Goal: Task Accomplishment & Management: Use online tool/utility

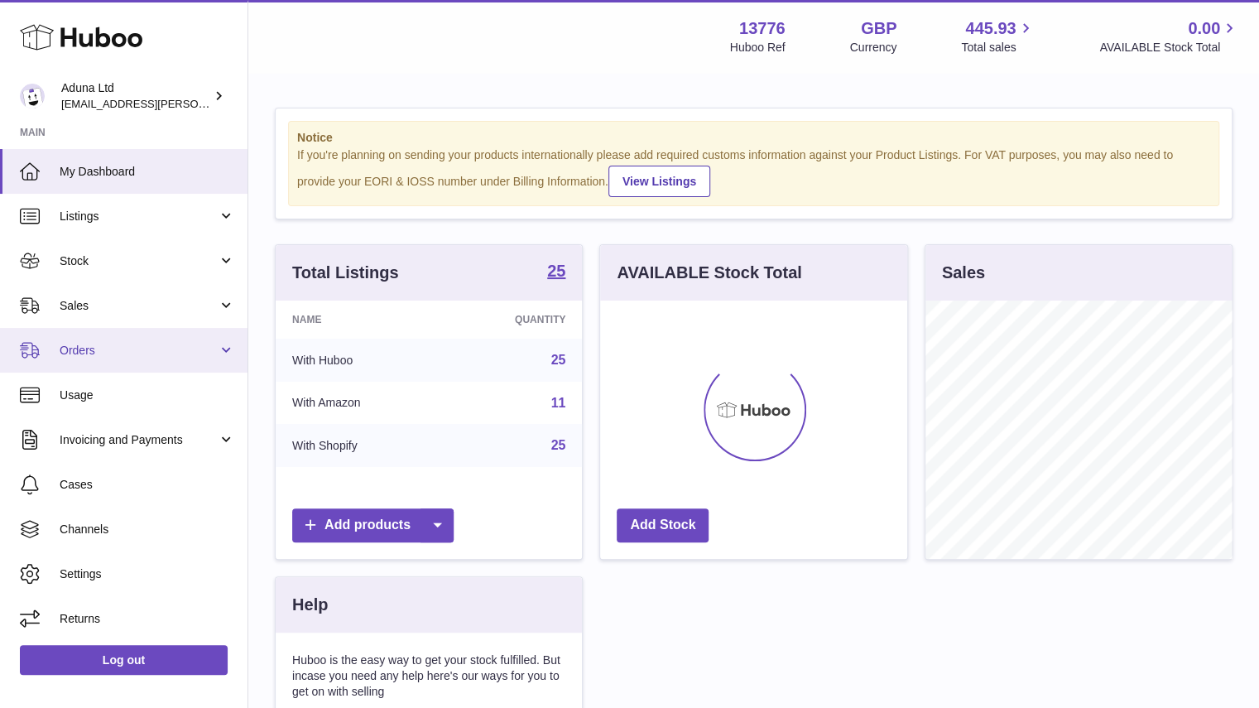
scroll to position [258, 307]
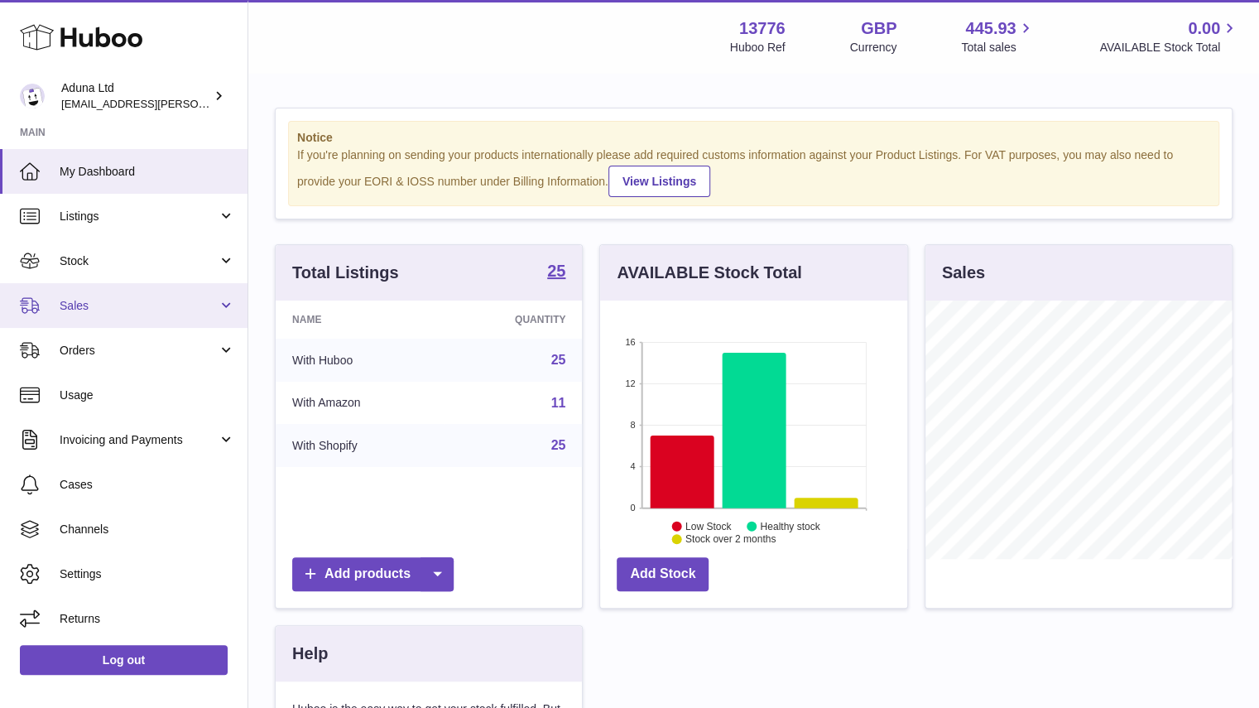
click at [180, 290] on link "Sales" at bounding box center [124, 305] width 248 height 45
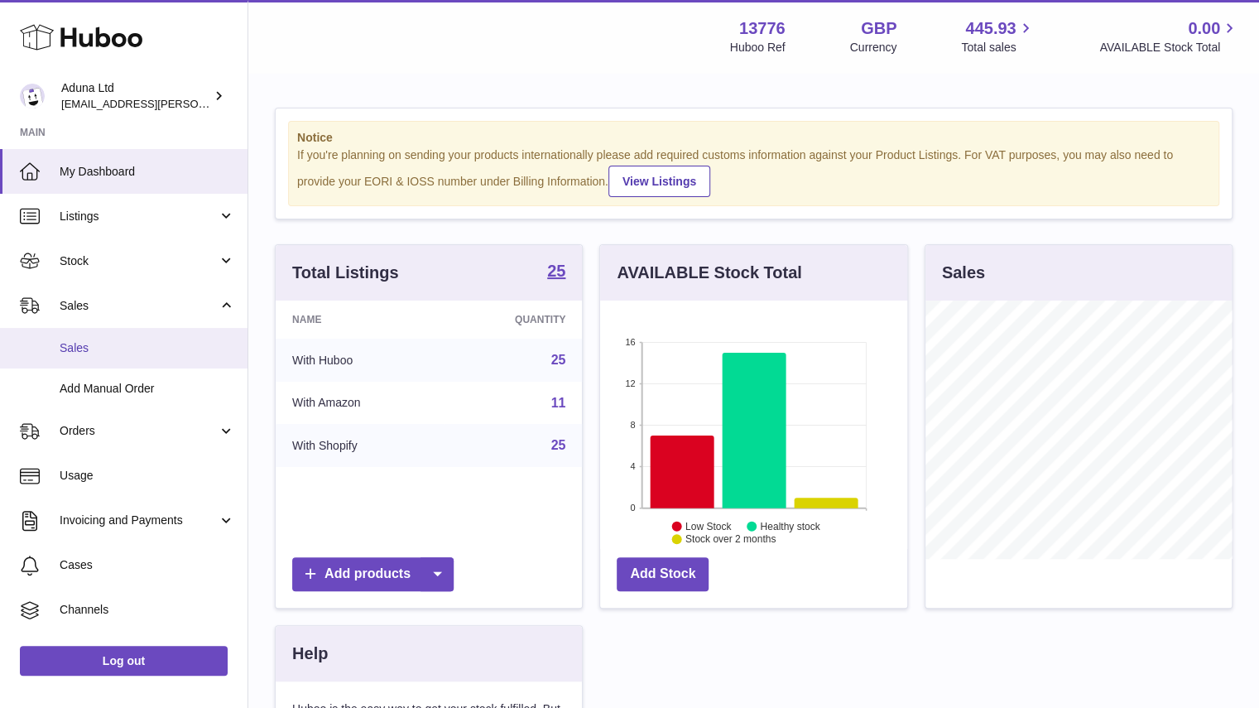
click at [194, 350] on span "Sales" at bounding box center [147, 348] width 175 height 16
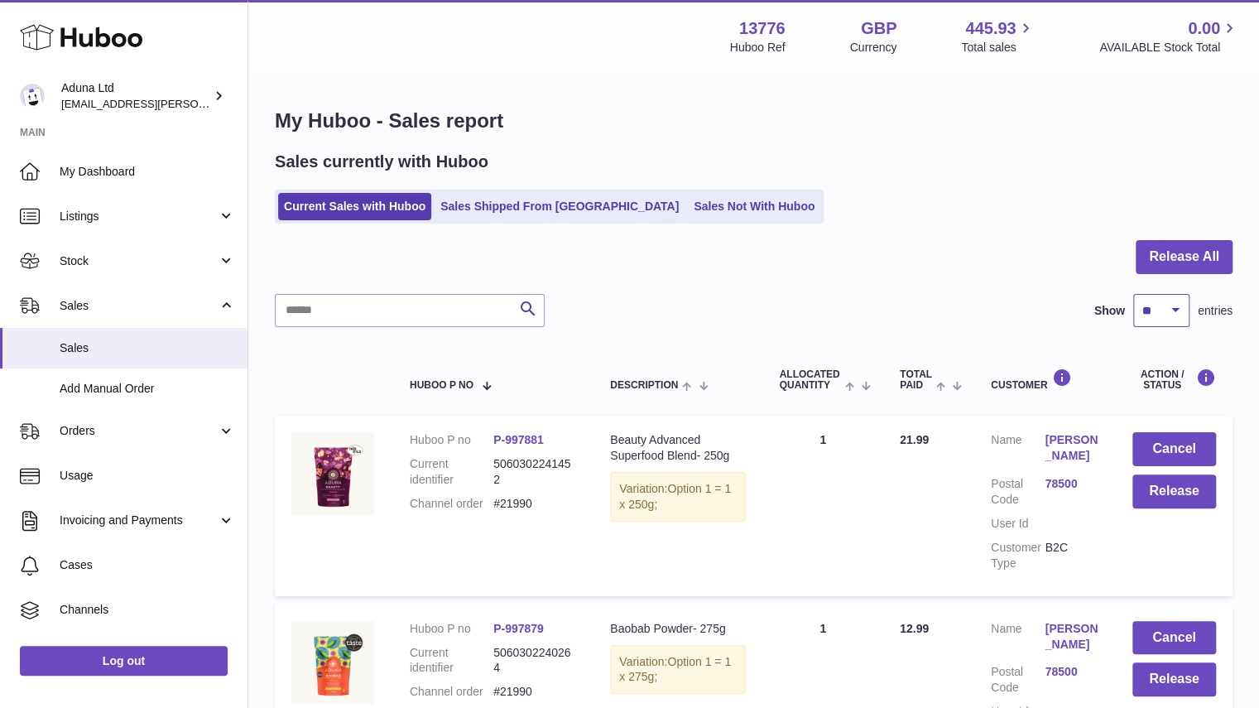
click at [1148, 315] on select "** ** ** ***" at bounding box center [1161, 310] width 56 height 33
select select "**"
click at [1133, 294] on select "** ** ** ***" at bounding box center [1161, 310] width 56 height 33
click at [688, 204] on link "Sales Not With Huboo" at bounding box center [754, 206] width 132 height 27
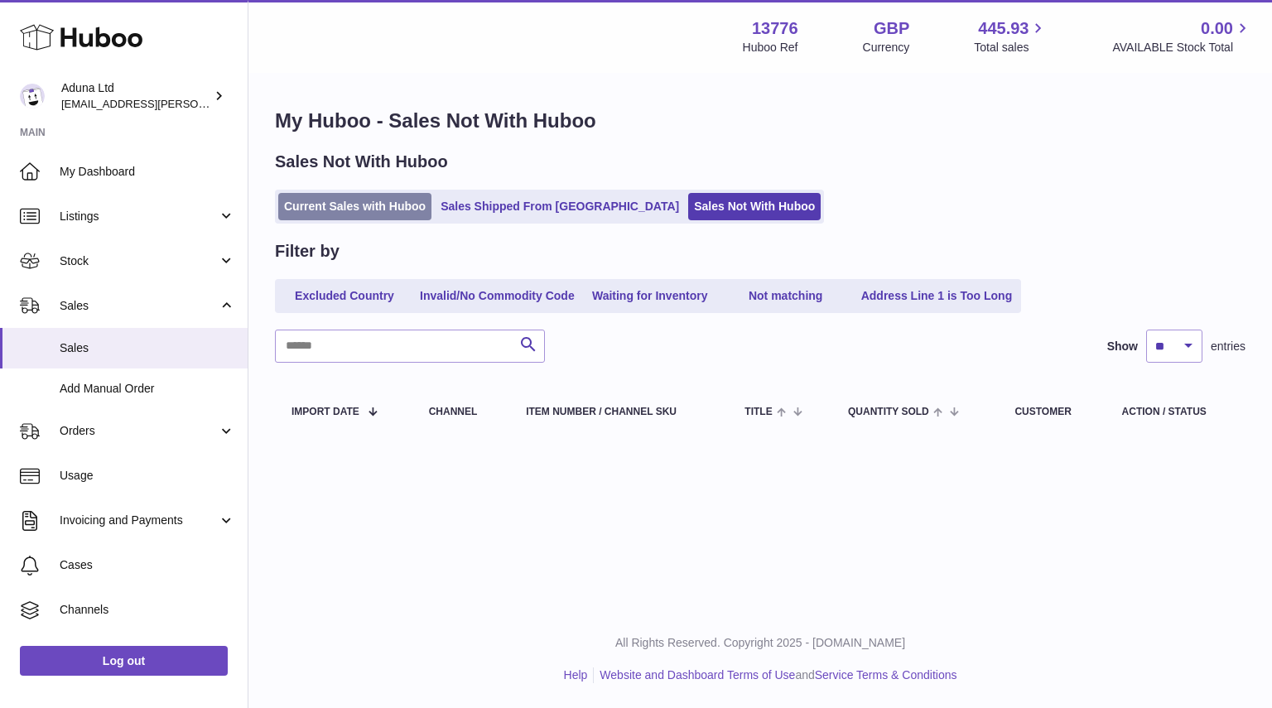
click at [359, 214] on link "Current Sales with Huboo" at bounding box center [354, 206] width 153 height 27
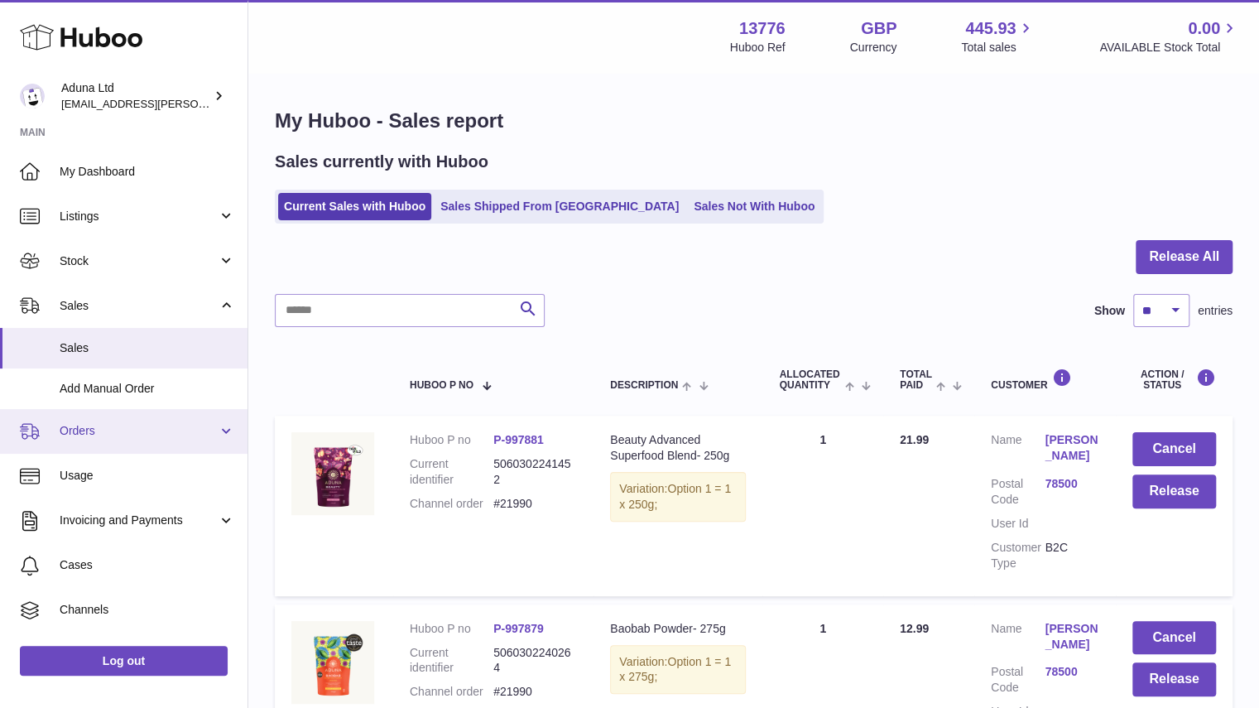
click at [162, 425] on span "Orders" at bounding box center [139, 431] width 158 height 16
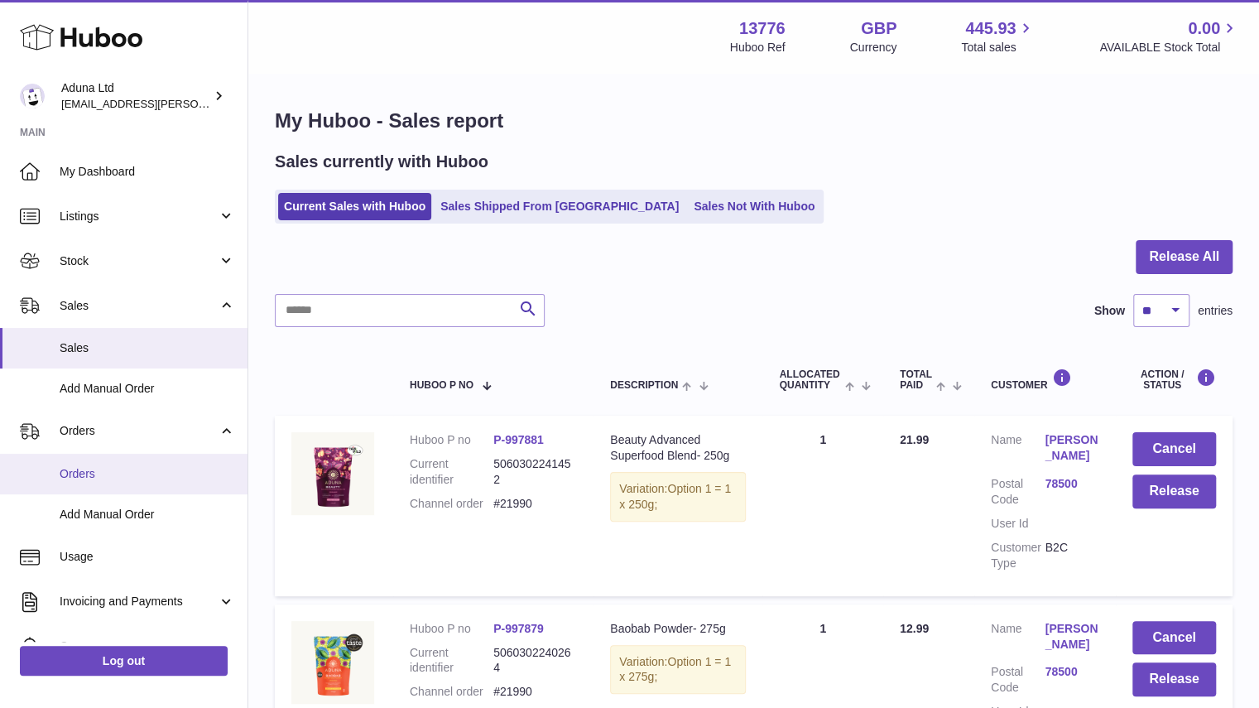
click at [157, 466] on span "Orders" at bounding box center [147, 474] width 175 height 16
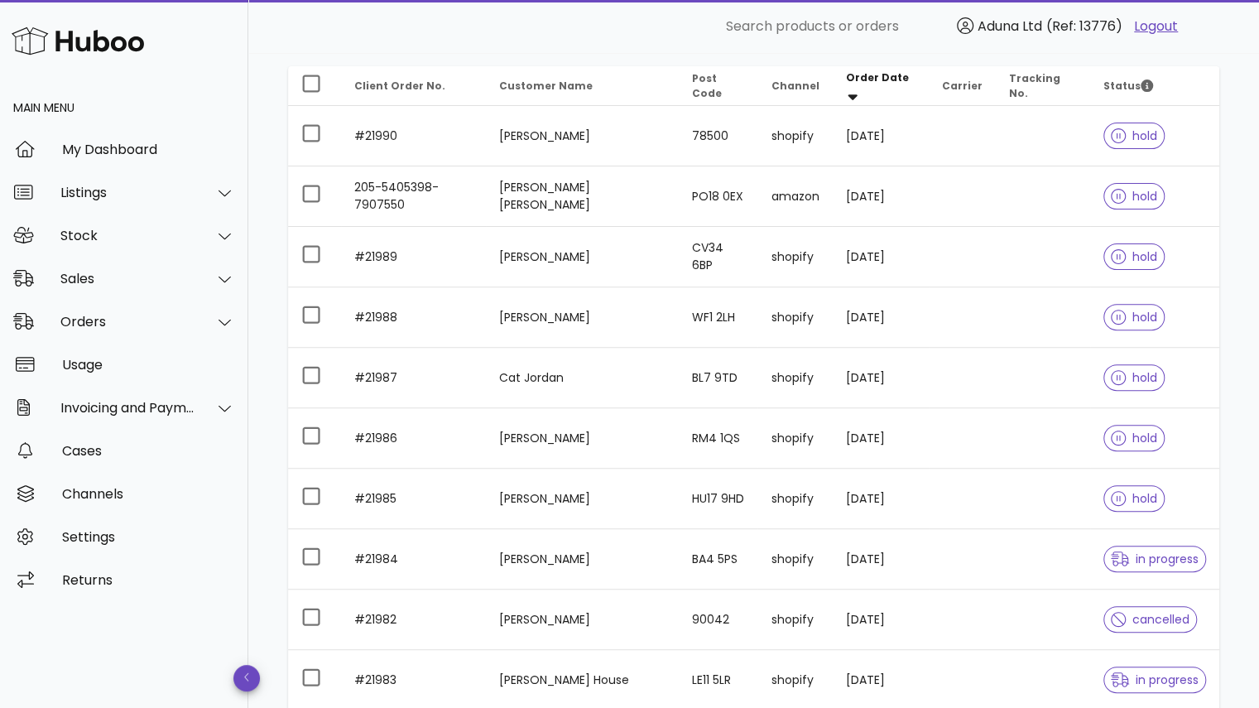
scroll to position [182, 0]
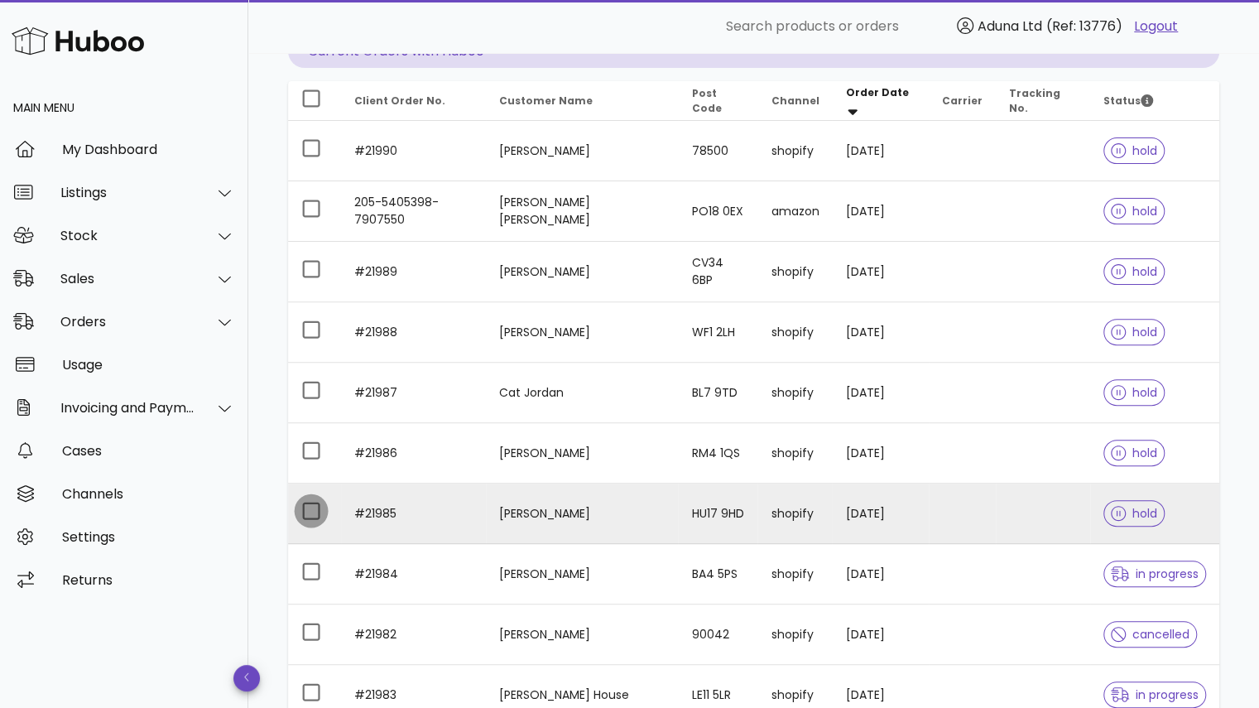
click at [306, 504] on div at bounding box center [311, 511] width 28 height 28
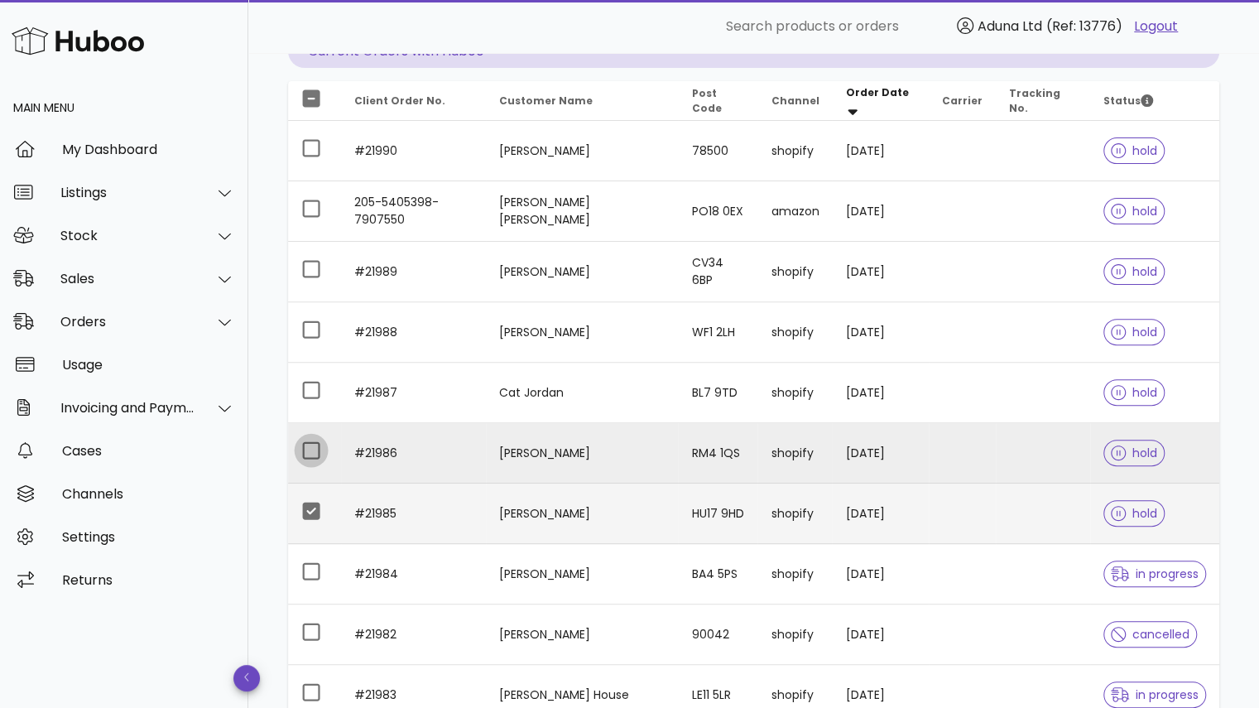
click at [309, 450] on div at bounding box center [311, 450] width 28 height 28
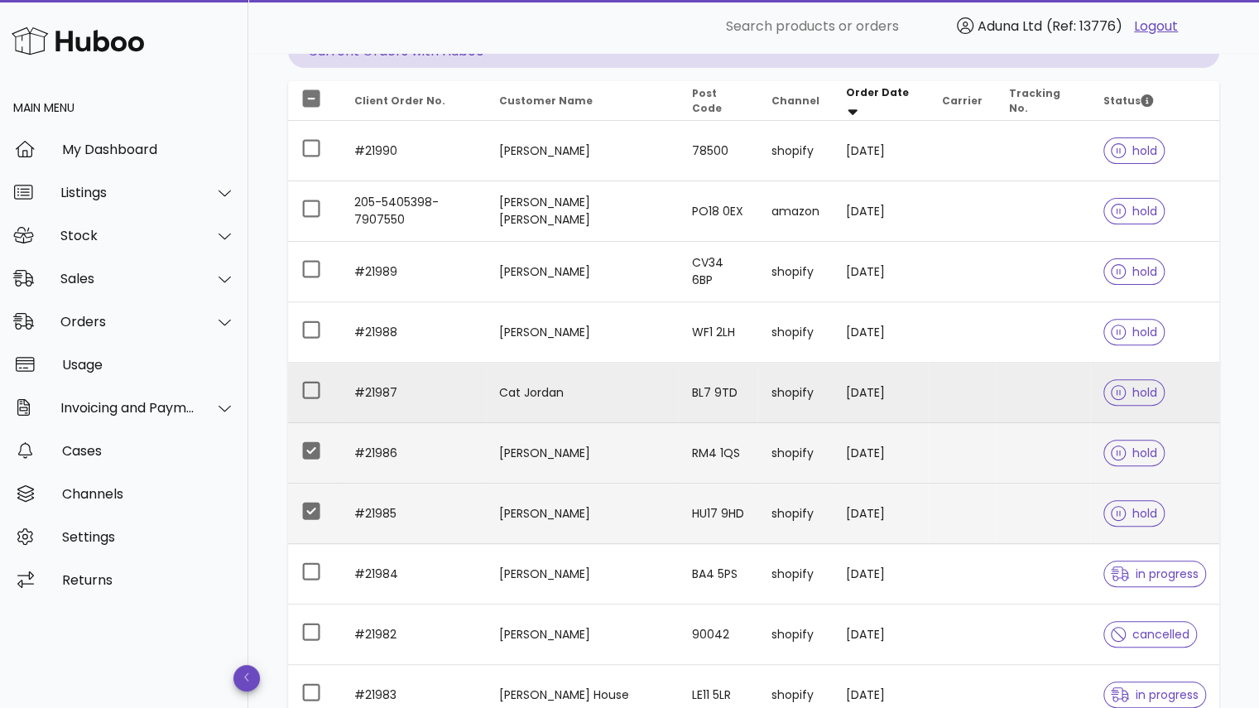
click at [310, 404] on td at bounding box center [314, 393] width 53 height 60
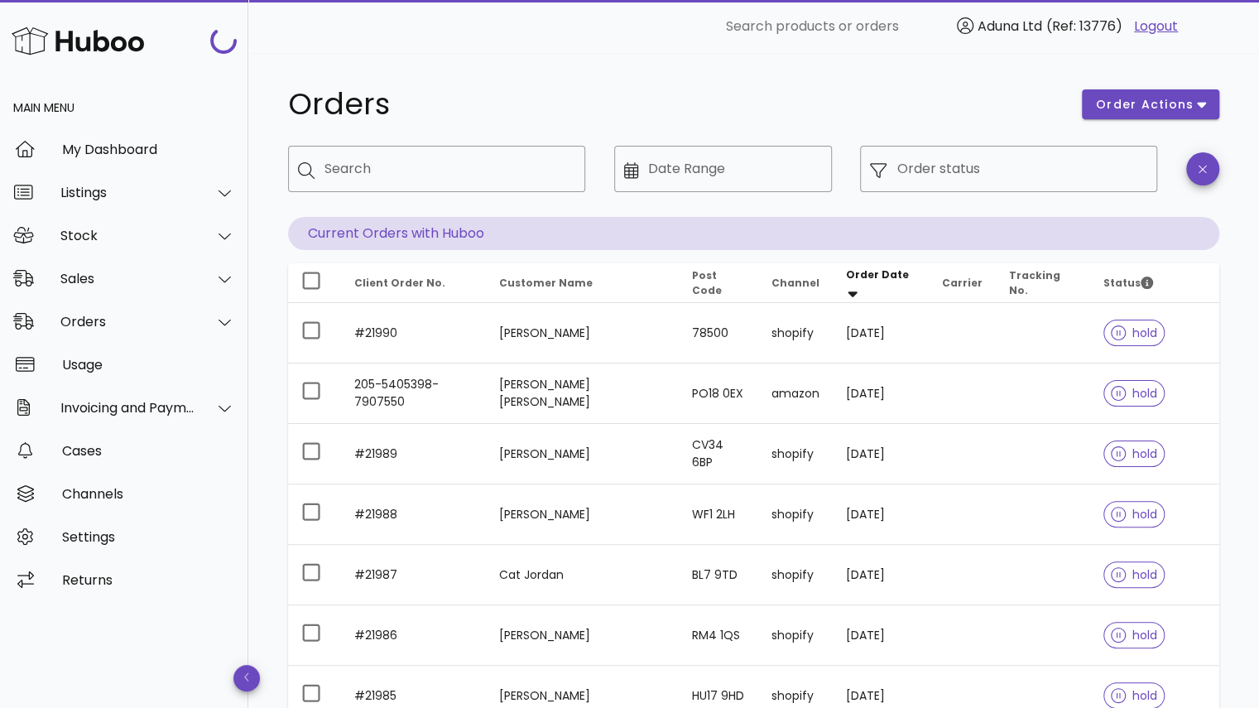
scroll to position [182, 0]
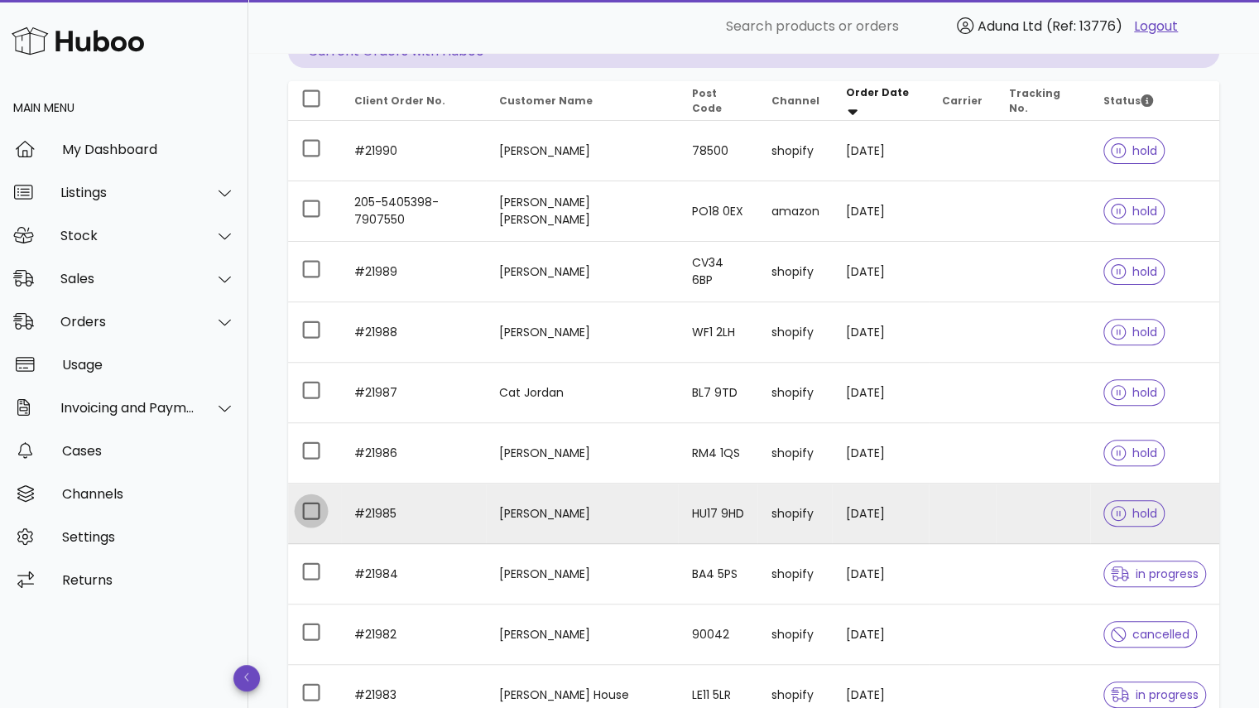
click at [307, 512] on div at bounding box center [311, 511] width 28 height 28
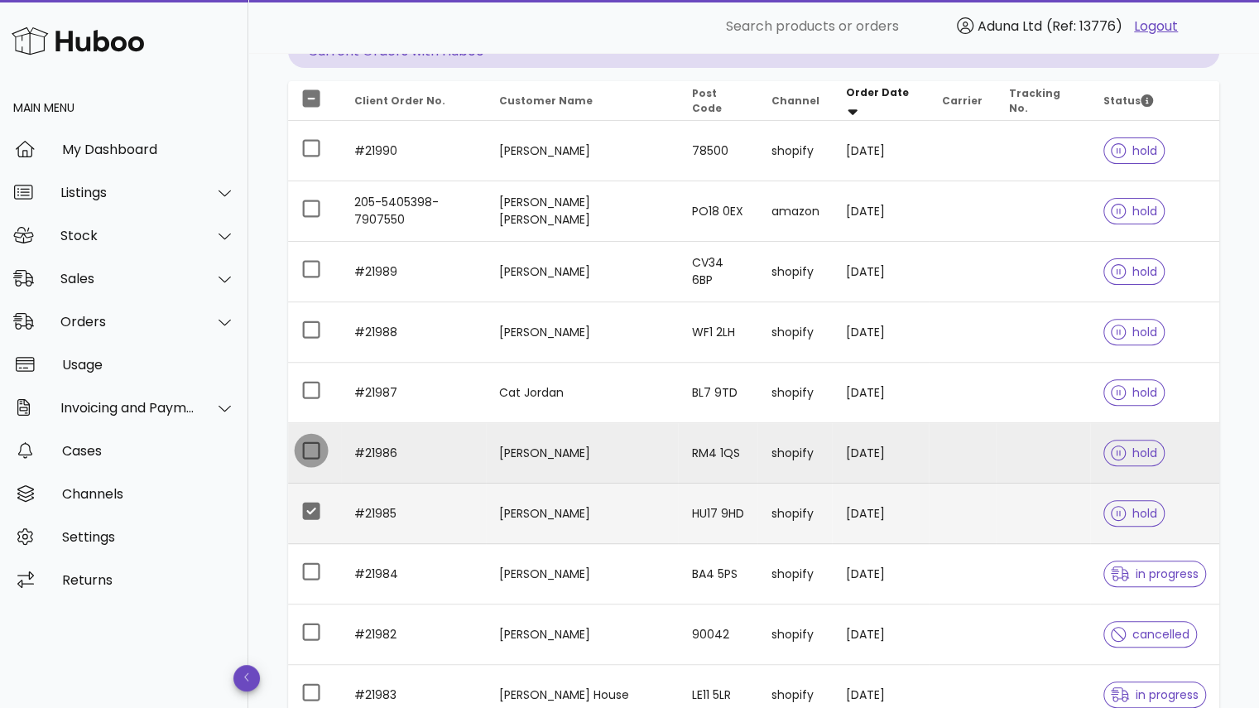
click at [310, 450] on div at bounding box center [311, 450] width 28 height 28
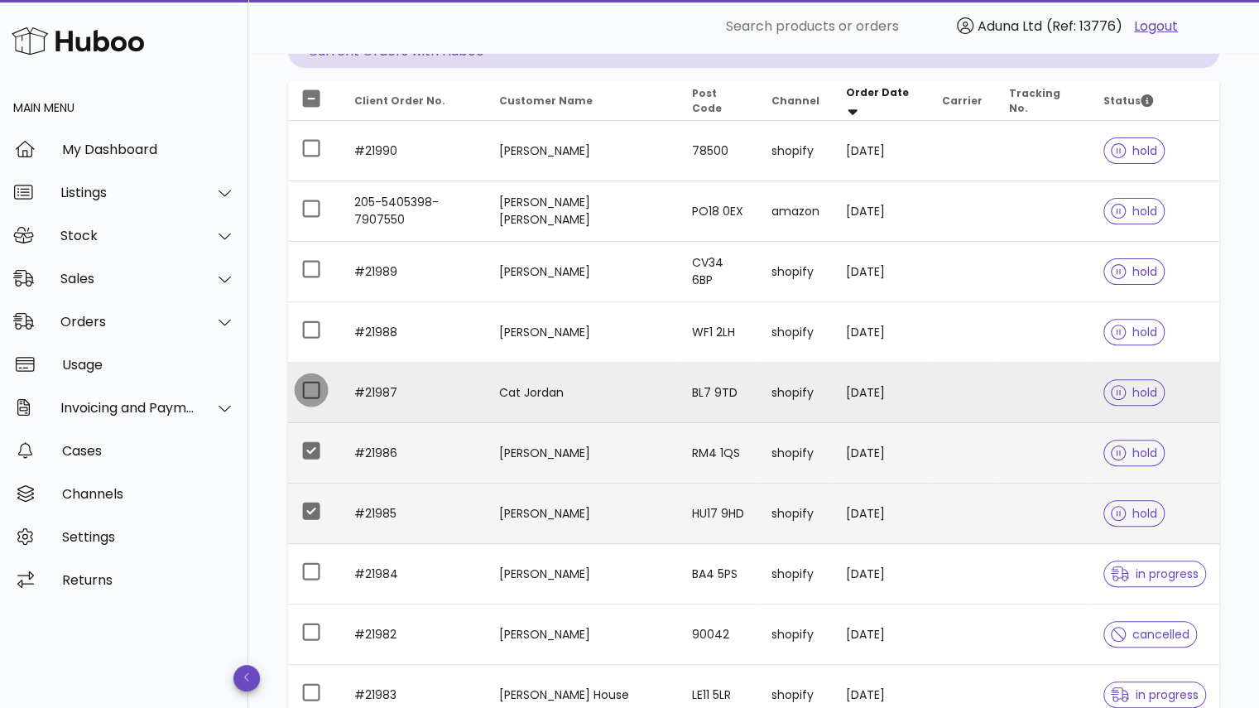
click at [310, 389] on div at bounding box center [311, 390] width 28 height 28
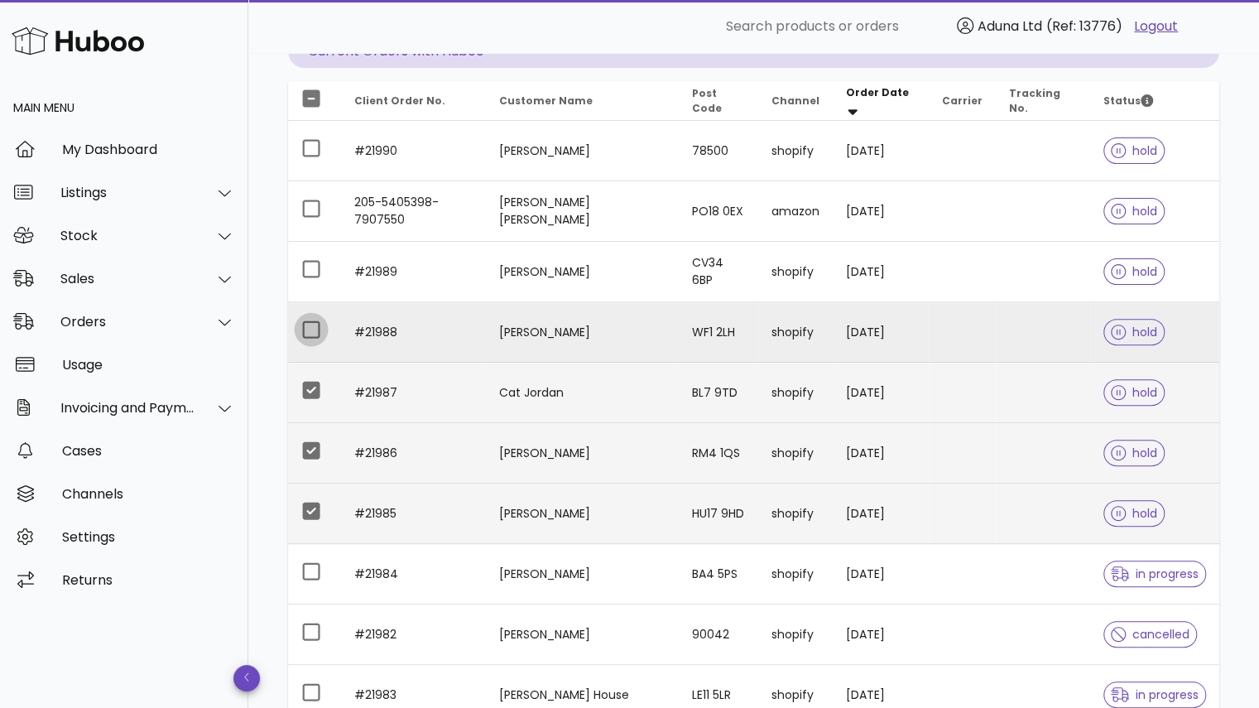
click at [310, 329] on div at bounding box center [311, 329] width 28 height 28
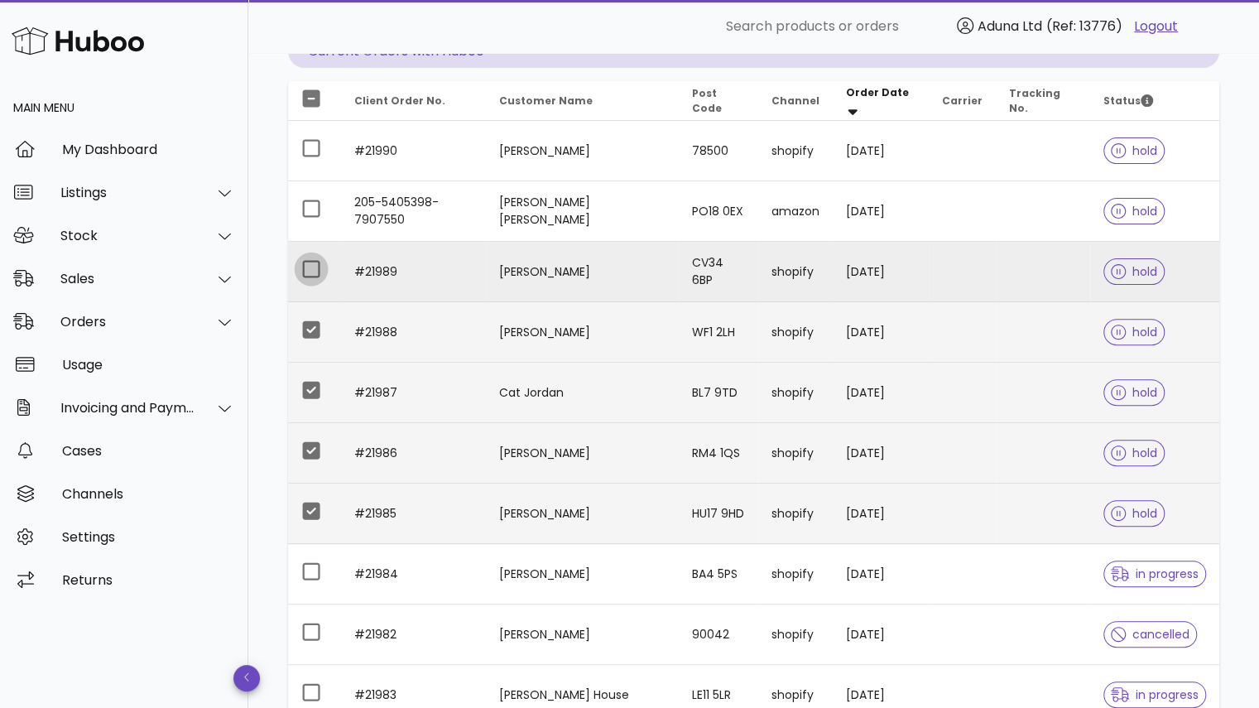
click at [310, 261] on div at bounding box center [311, 269] width 28 height 28
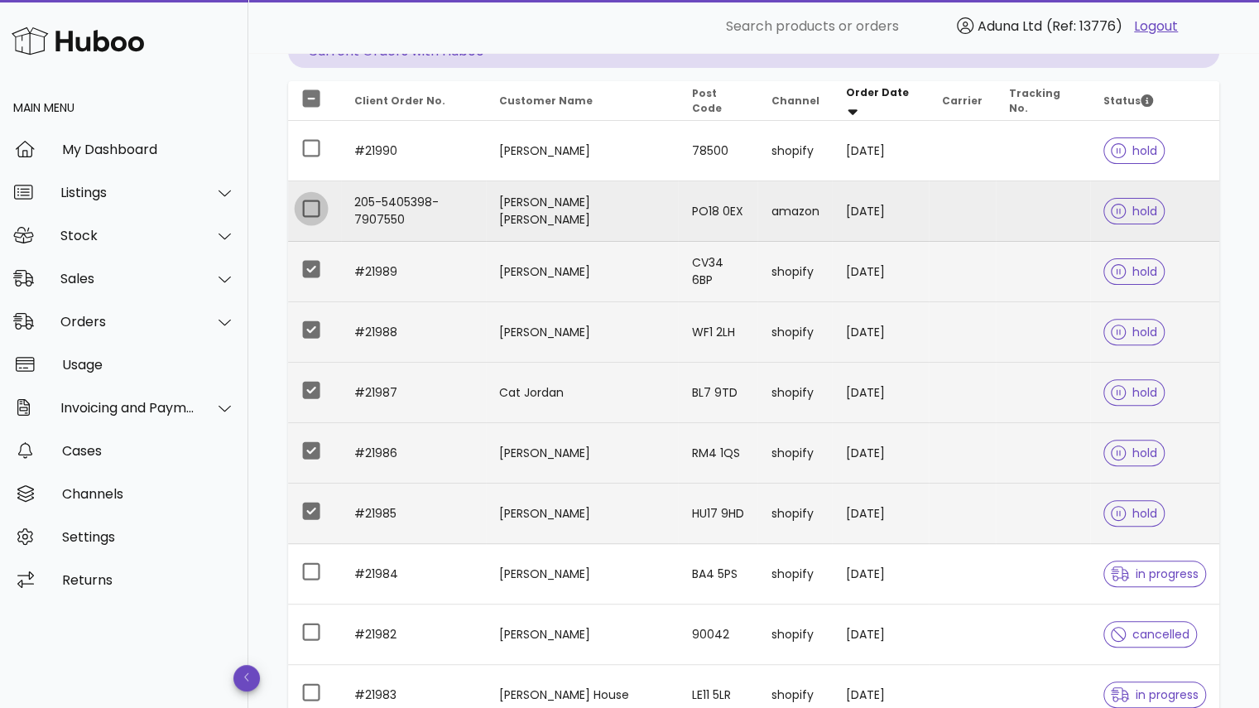
click at [313, 211] on div at bounding box center [311, 209] width 28 height 28
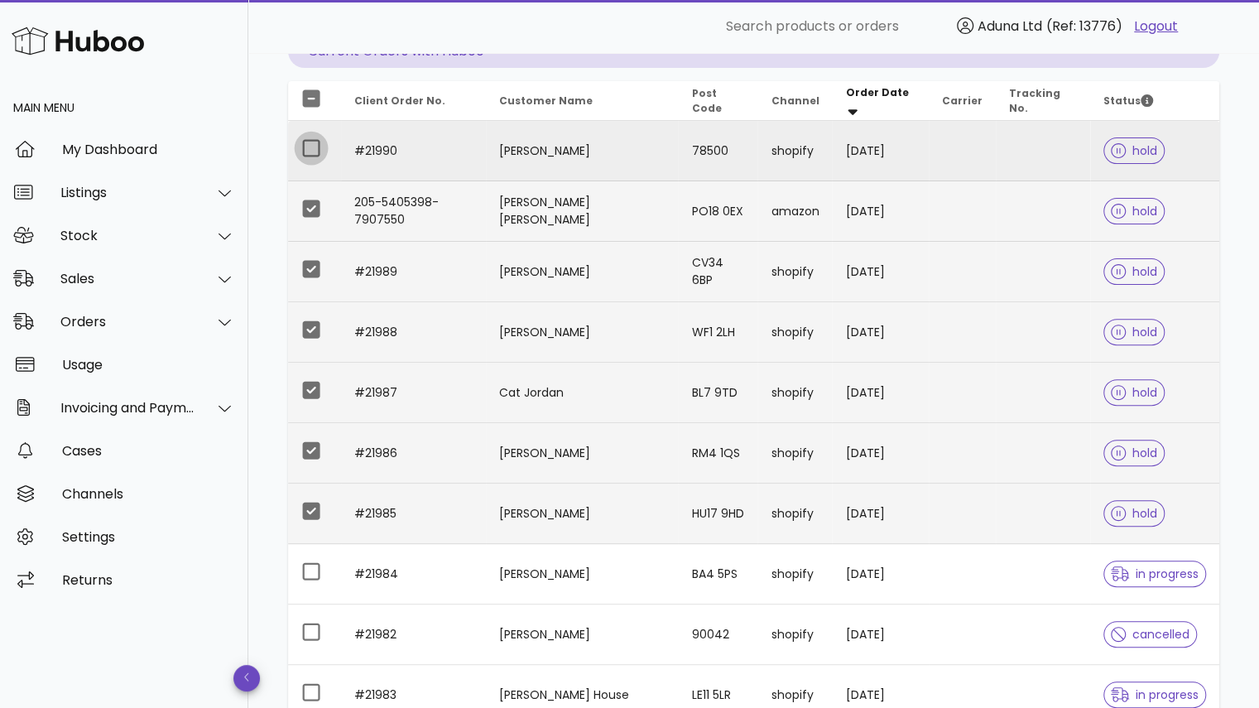
click at [309, 139] on div at bounding box center [311, 148] width 28 height 28
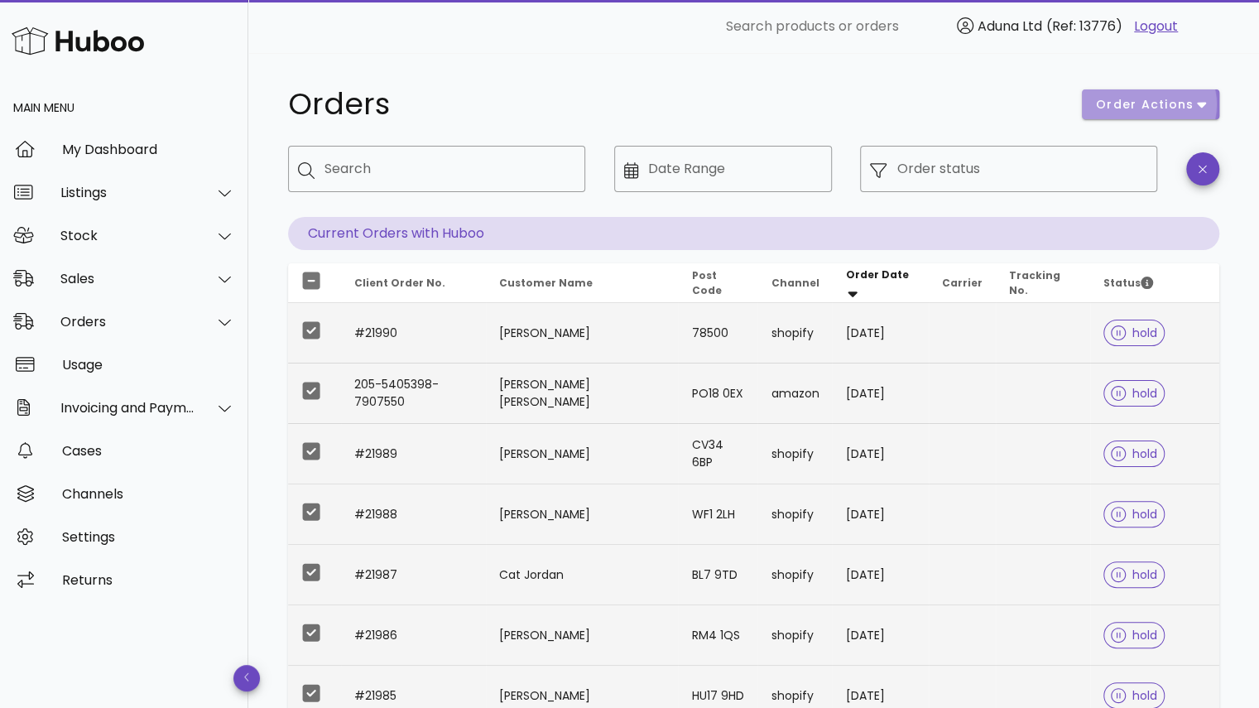
click at [1170, 103] on span "order actions" at bounding box center [1144, 104] width 99 height 17
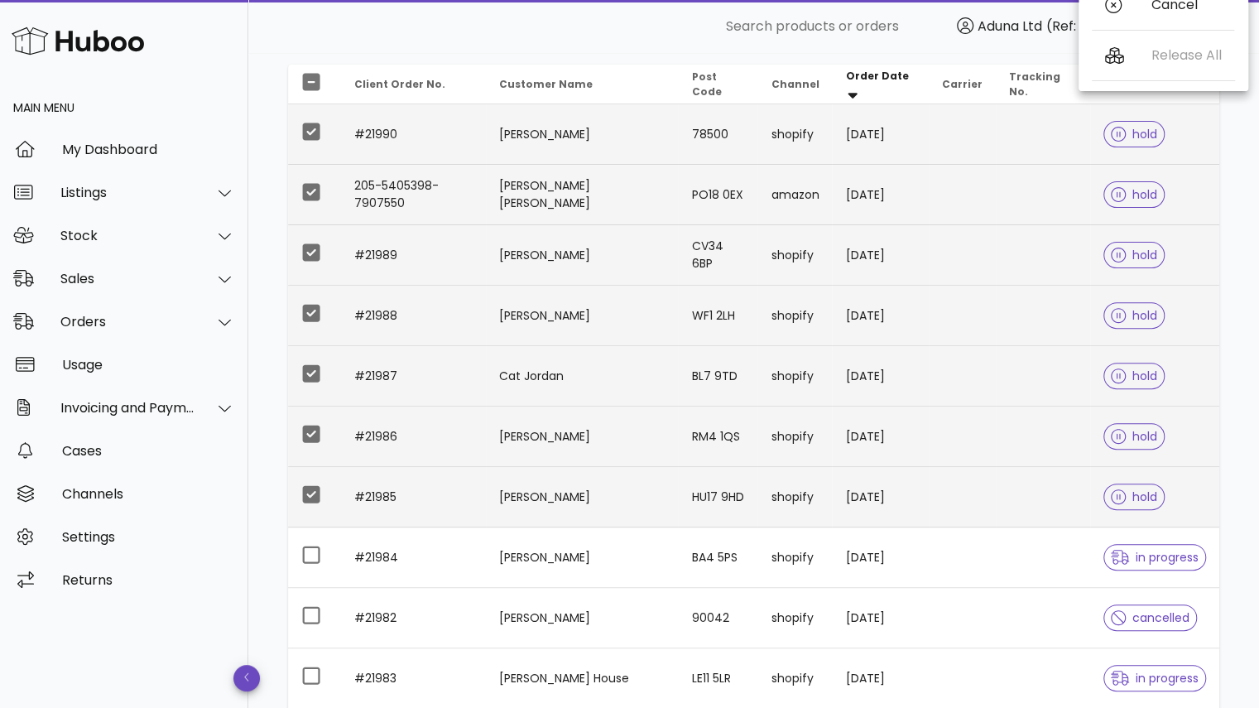
scroll to position [154, 0]
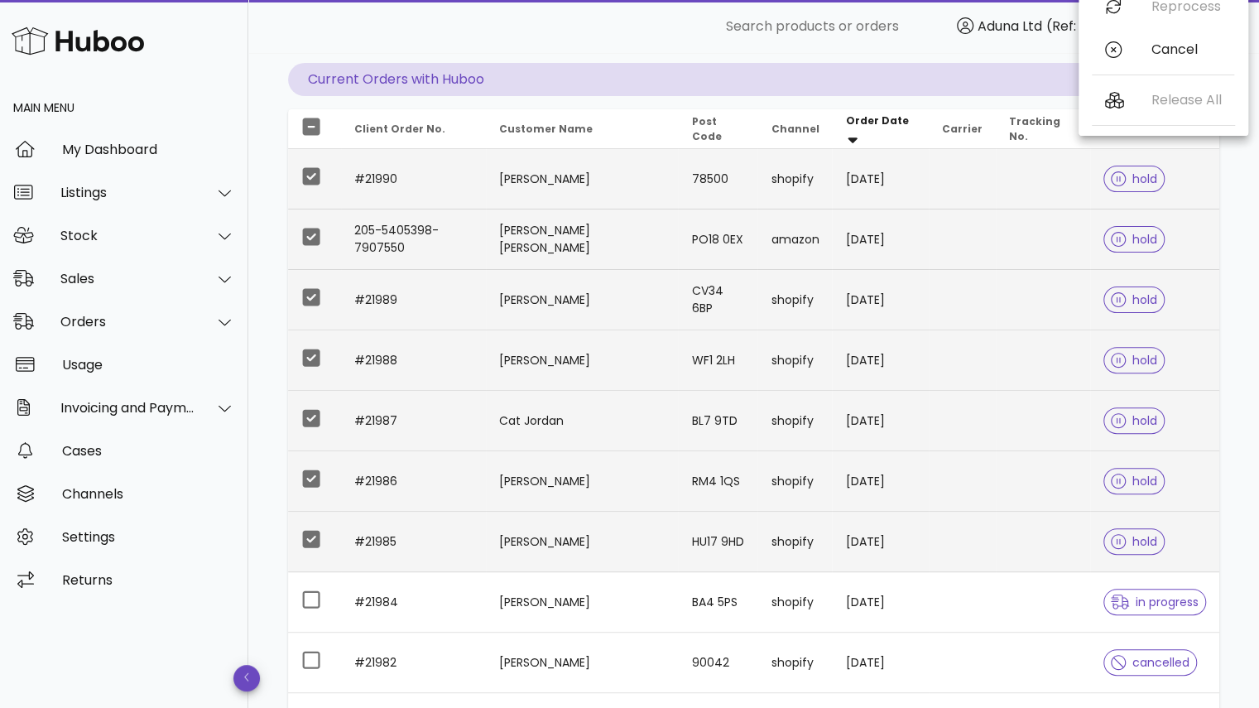
click at [477, 44] on div "​ Search products or orders Aduna Ltd (Ref: 13776) Logout" at bounding box center [753, 26] width 981 height 53
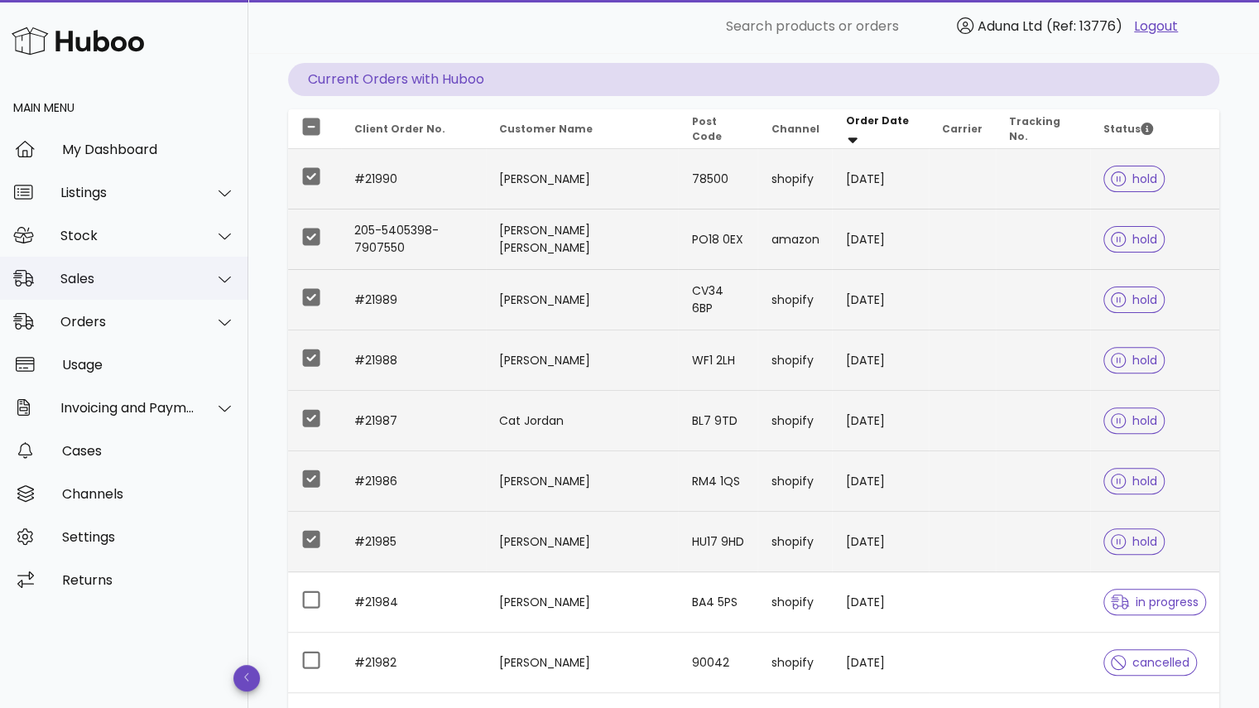
click at [138, 286] on div "Sales" at bounding box center [124, 278] width 248 height 43
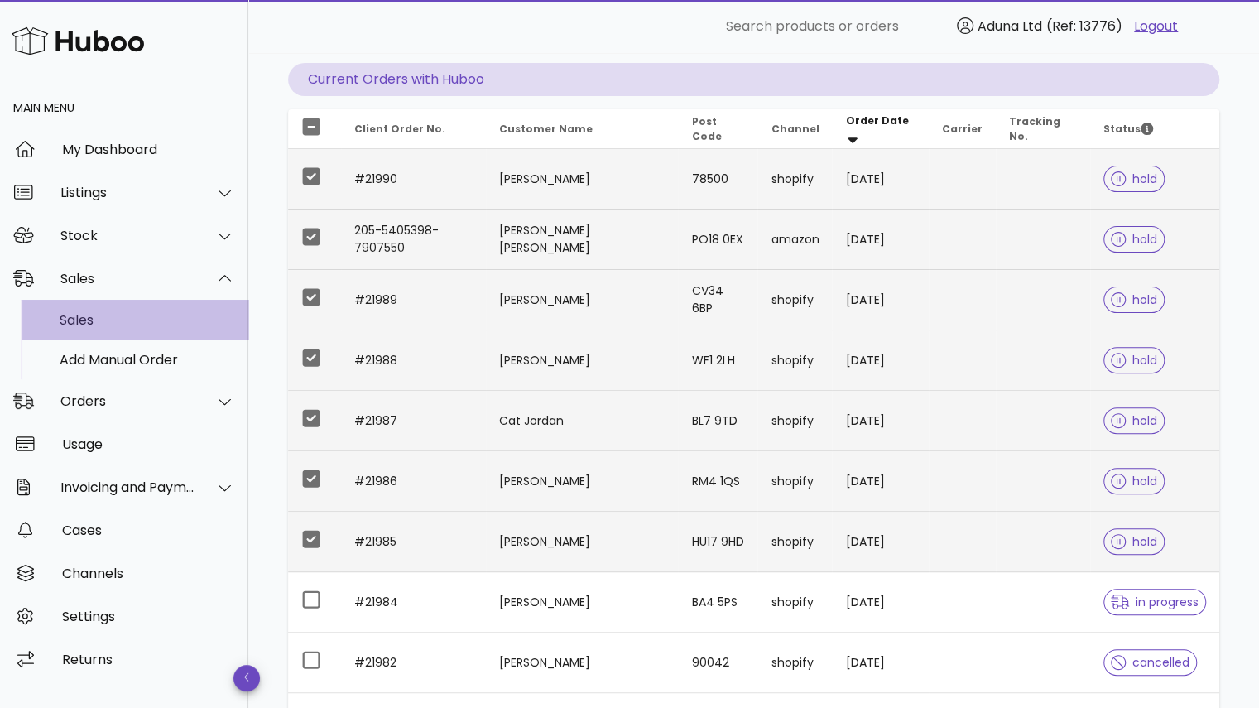
click at [154, 324] on div "Sales" at bounding box center [147, 320] width 175 height 16
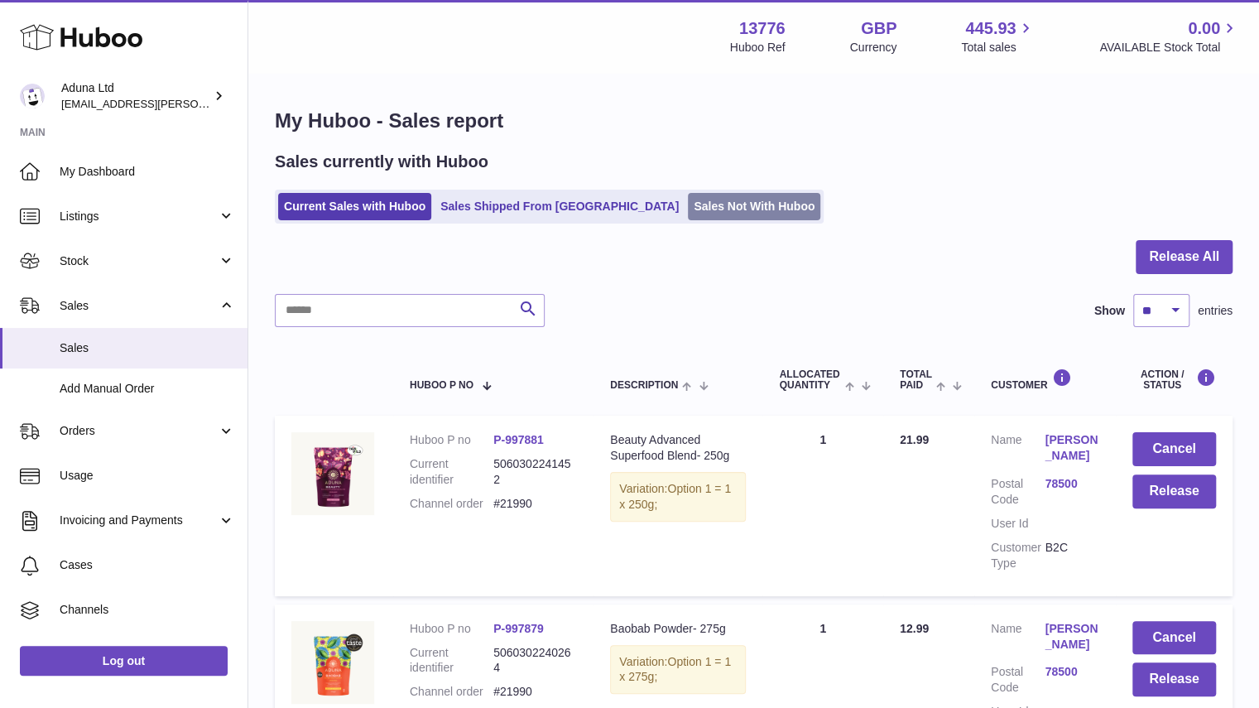
click at [688, 218] on link "Sales Not With Huboo" at bounding box center [754, 206] width 132 height 27
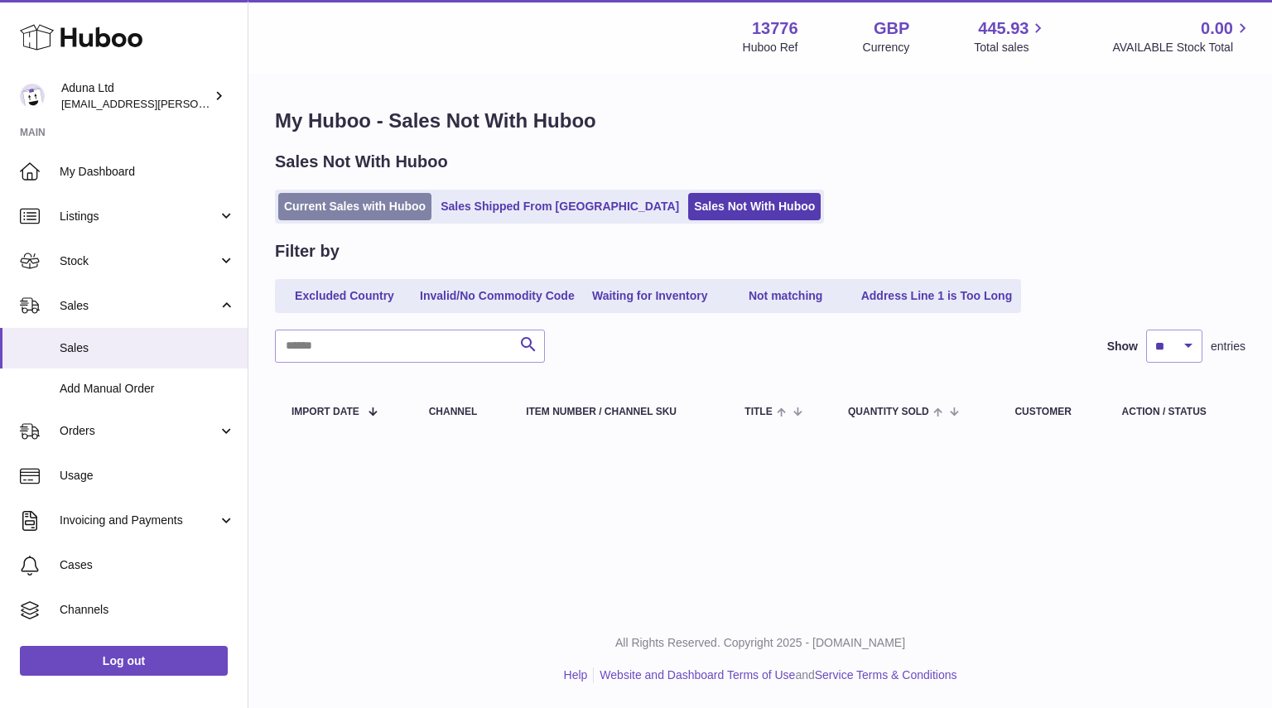
click at [381, 203] on link "Current Sales with Huboo" at bounding box center [354, 206] width 153 height 27
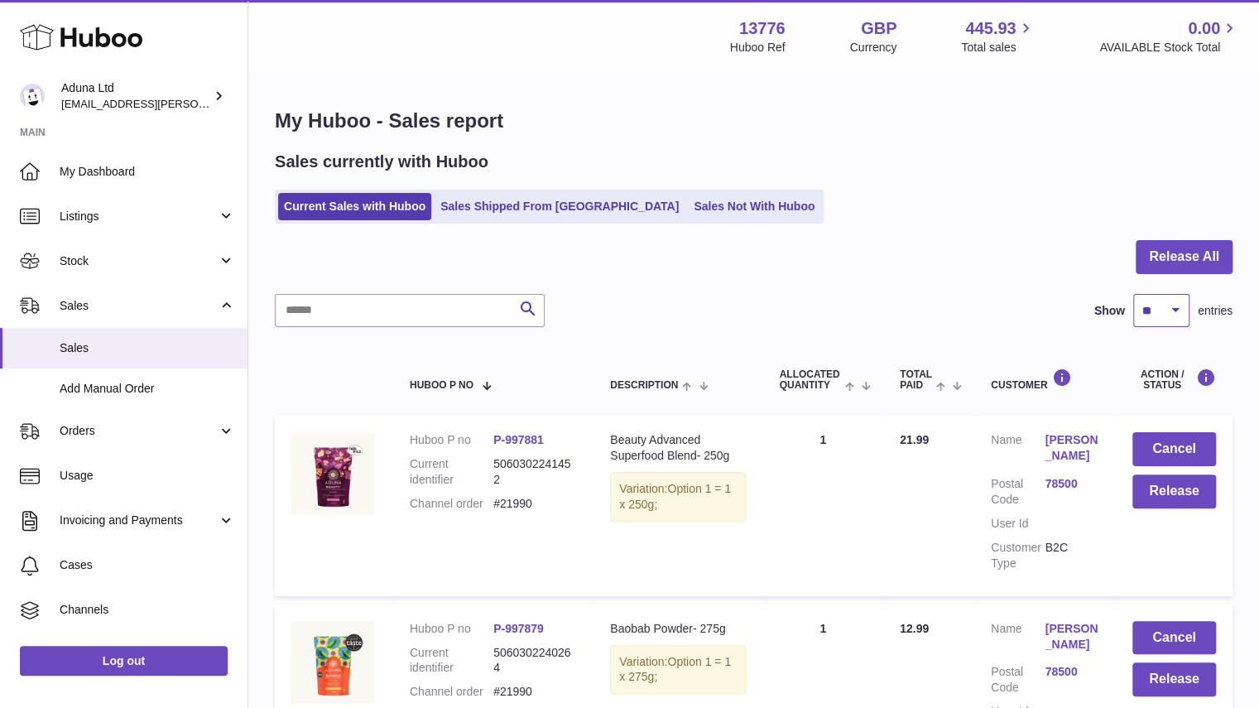
click at [1167, 300] on select "** ** ** ***" at bounding box center [1161, 310] width 56 height 33
select select "**"
click at [1133, 294] on select "** ** ** ***" at bounding box center [1161, 310] width 56 height 33
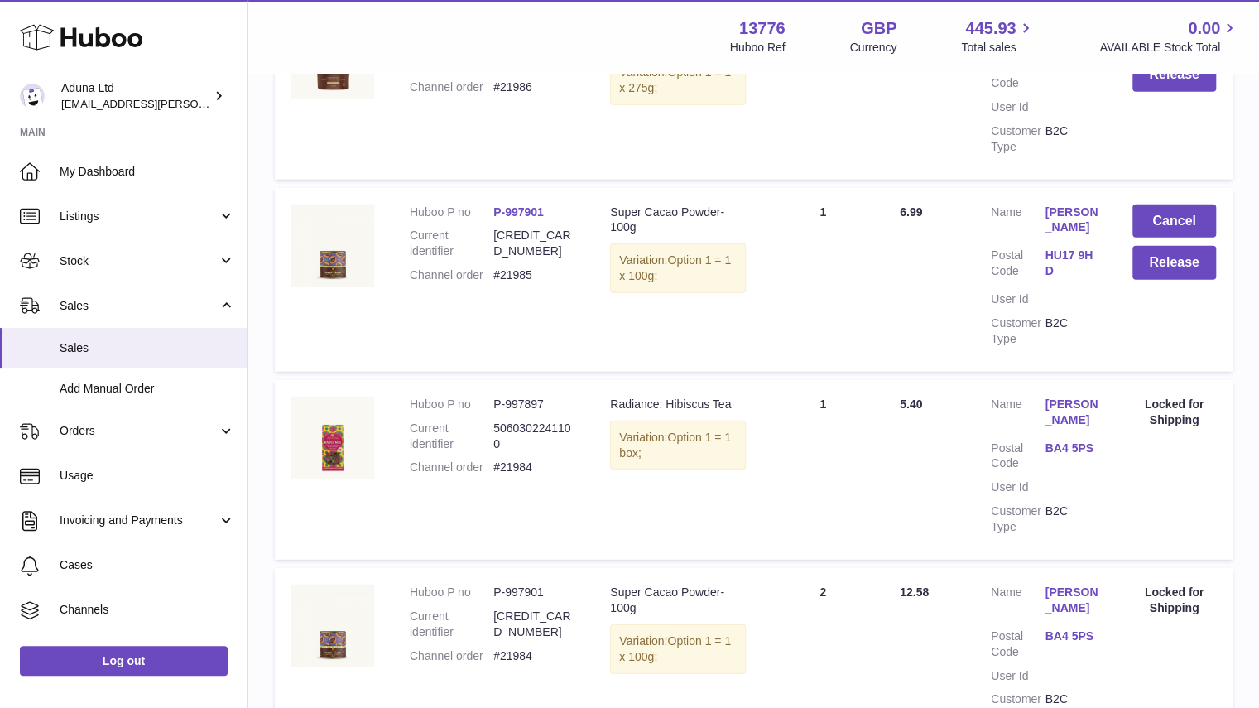
scroll to position [2570, 0]
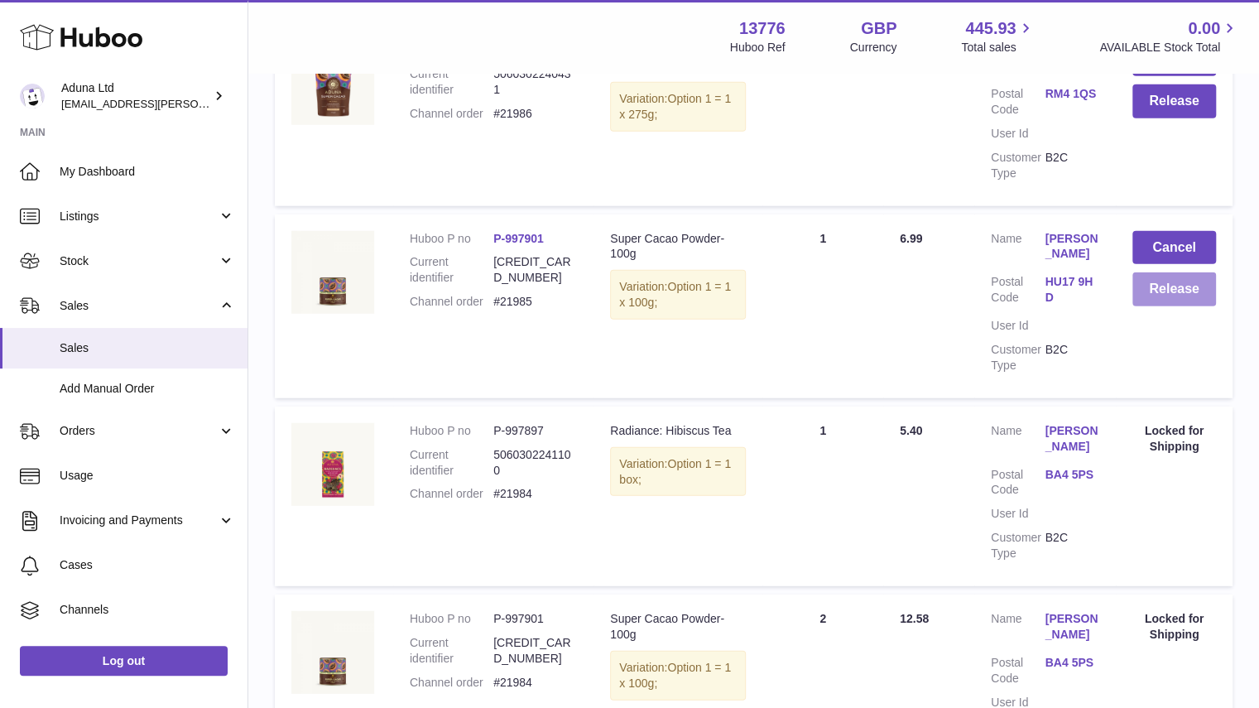
click at [1182, 272] on button "Release" at bounding box center [1174, 289] width 84 height 34
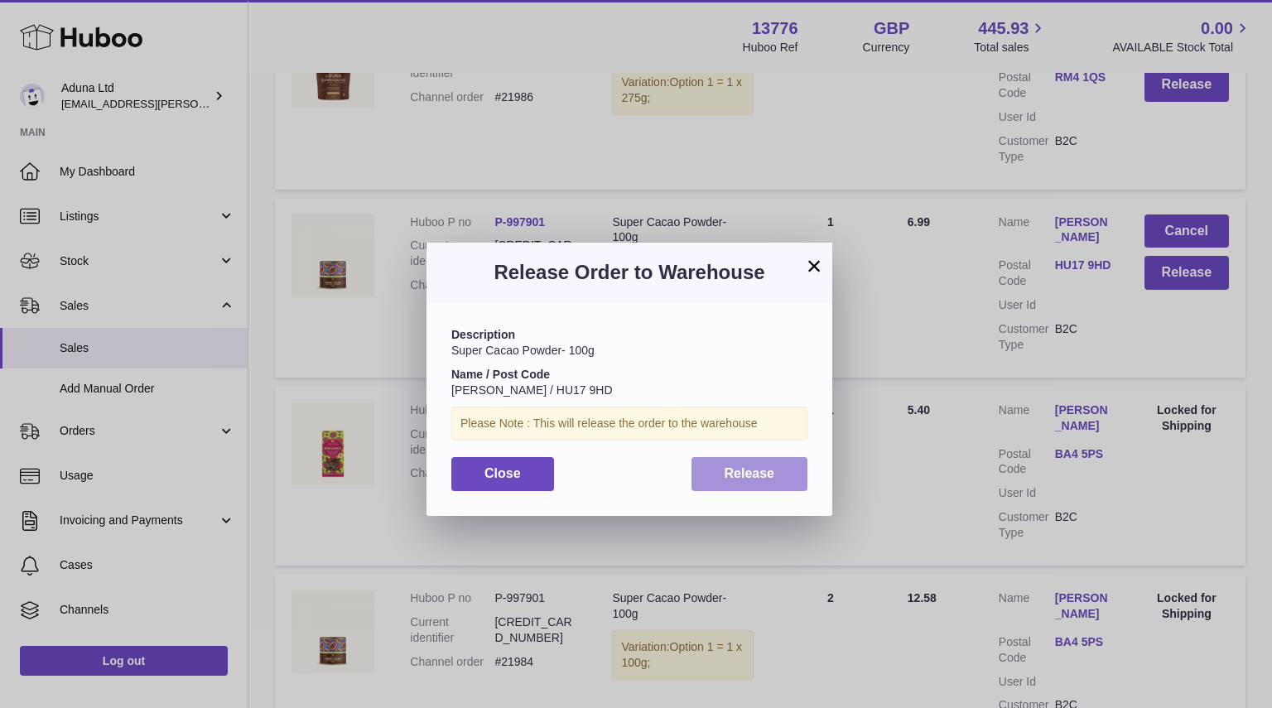
click at [754, 466] on span "Release" at bounding box center [749, 473] width 50 height 14
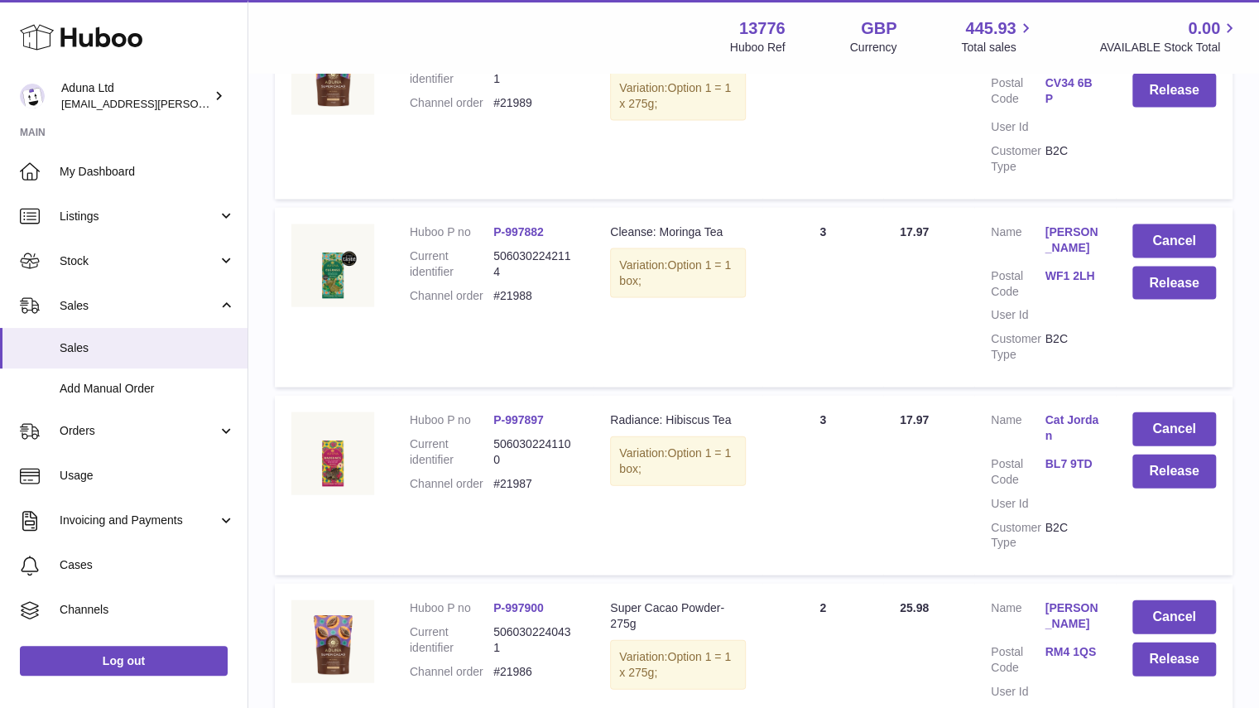
scroll to position [1992, 0]
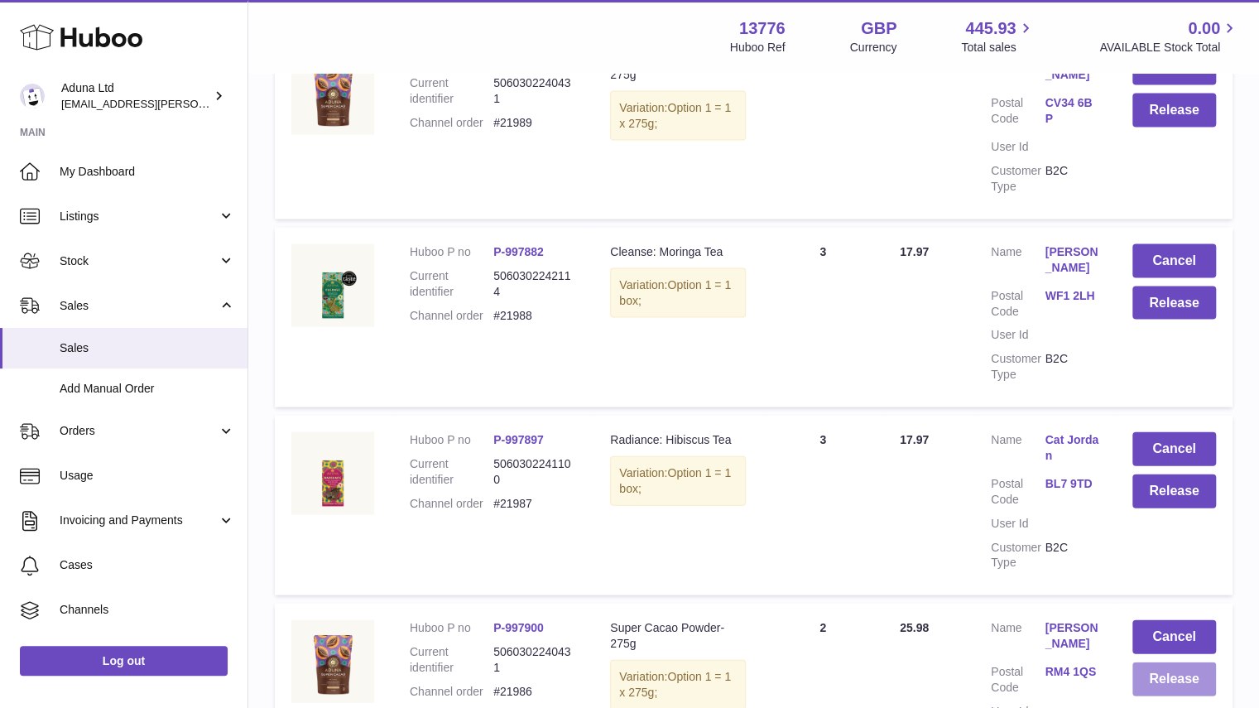
click at [1155, 662] on button "Release" at bounding box center [1174, 679] width 84 height 34
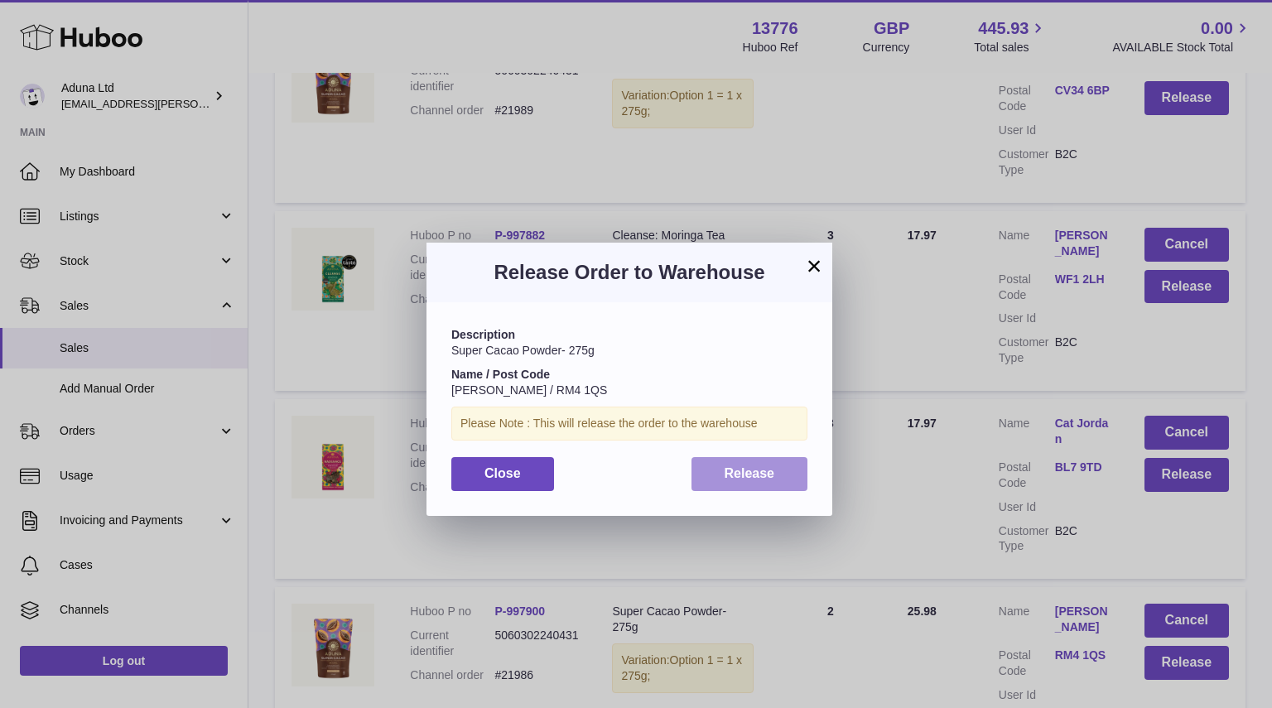
click at [733, 482] on button "Release" at bounding box center [749, 474] width 117 height 34
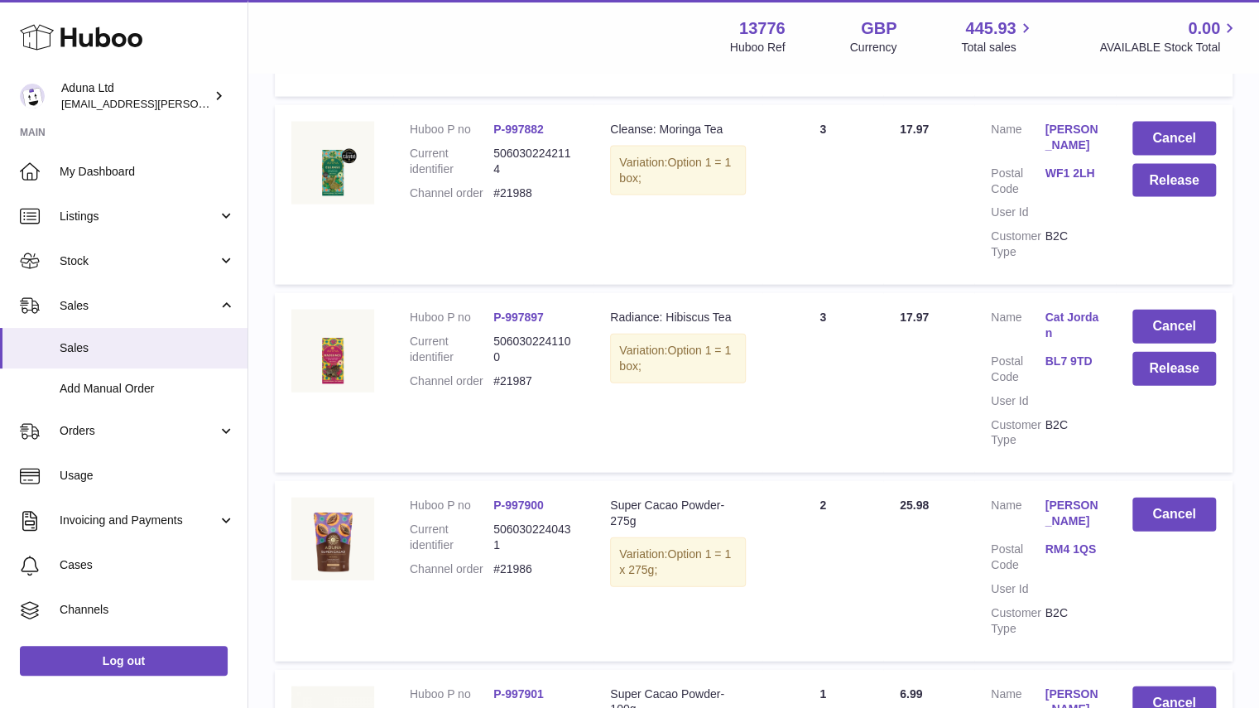
scroll to position [2094, 0]
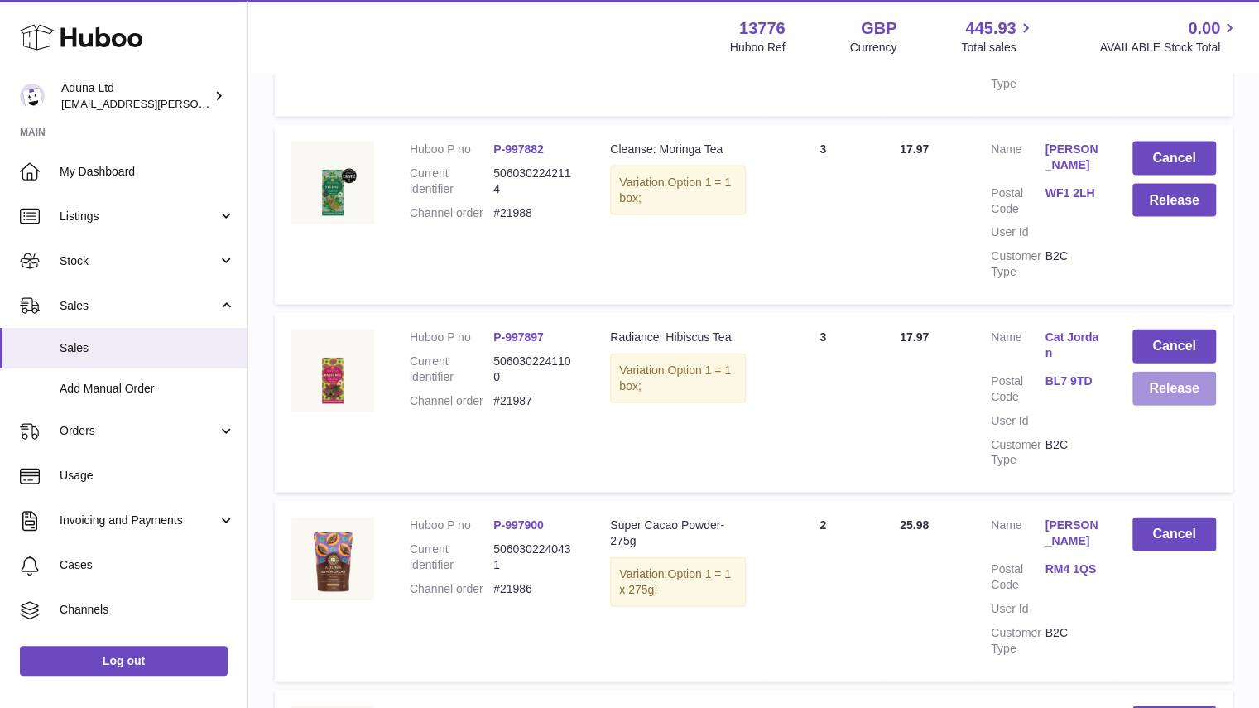
click at [1152, 372] on button "Release" at bounding box center [1174, 389] width 84 height 34
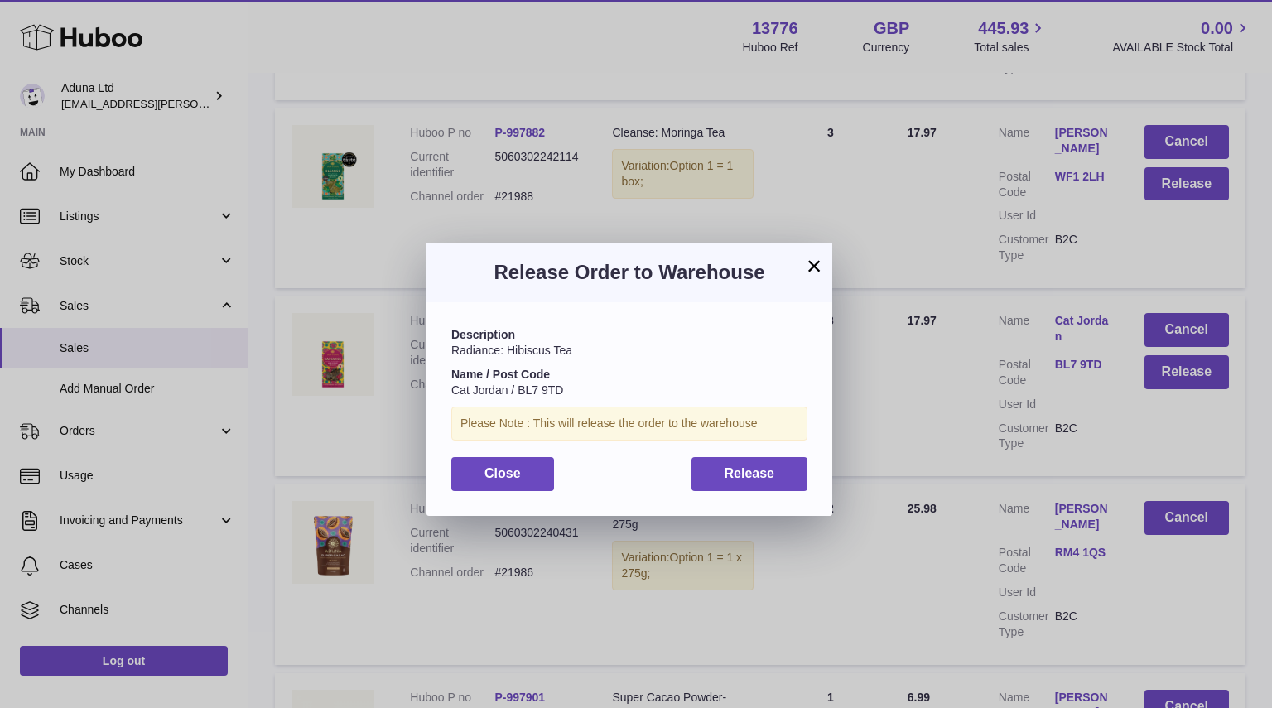
click at [785, 453] on div "Description Radiance: Hibiscus Tea Name / Post Code Cat Jordan / BL7 9TD Please…" at bounding box center [629, 408] width 406 height 213
click at [766, 479] on span "Release" at bounding box center [749, 473] width 50 height 14
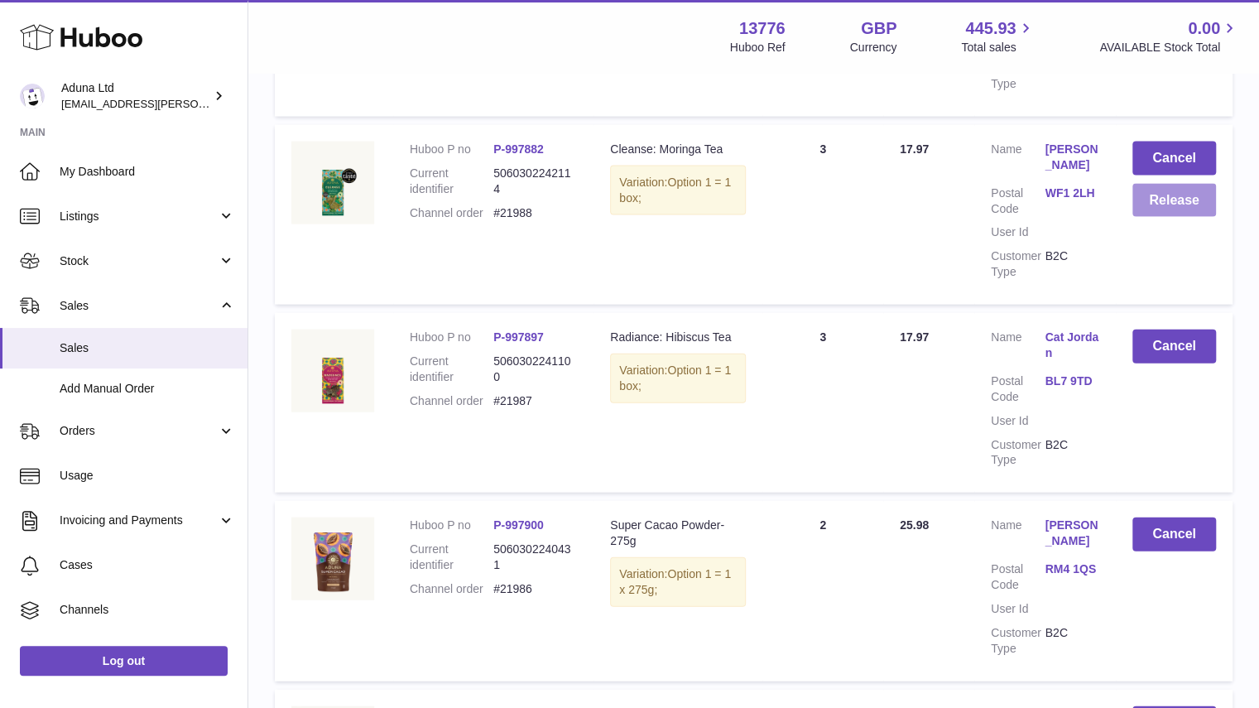
click at [1172, 184] on button "Release" at bounding box center [1174, 201] width 84 height 34
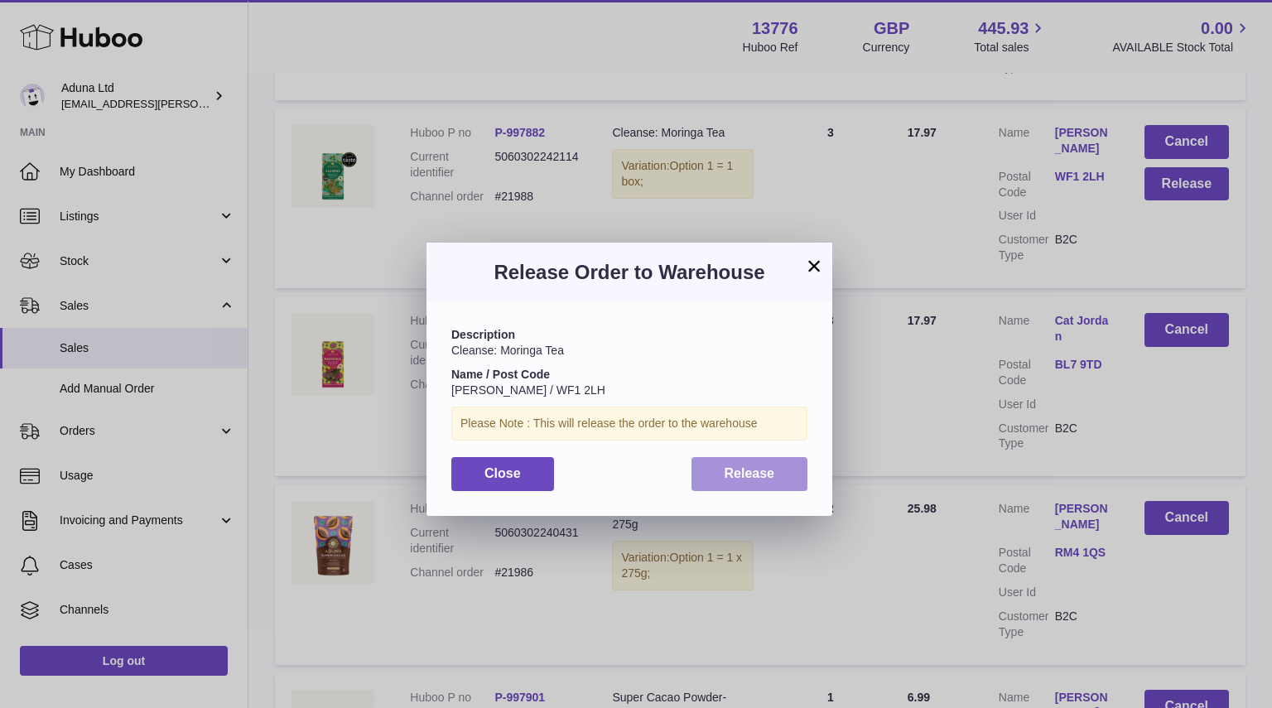
click at [781, 457] on button "Release" at bounding box center [749, 474] width 117 height 34
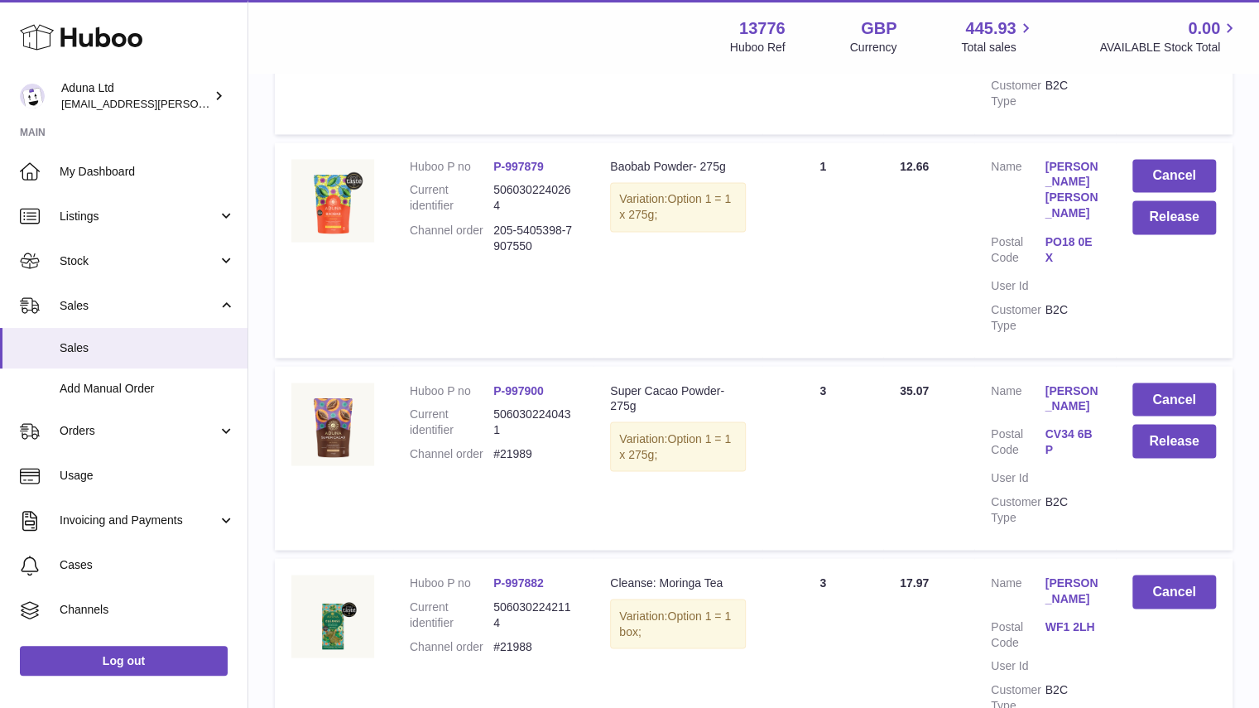
scroll to position [1536, 0]
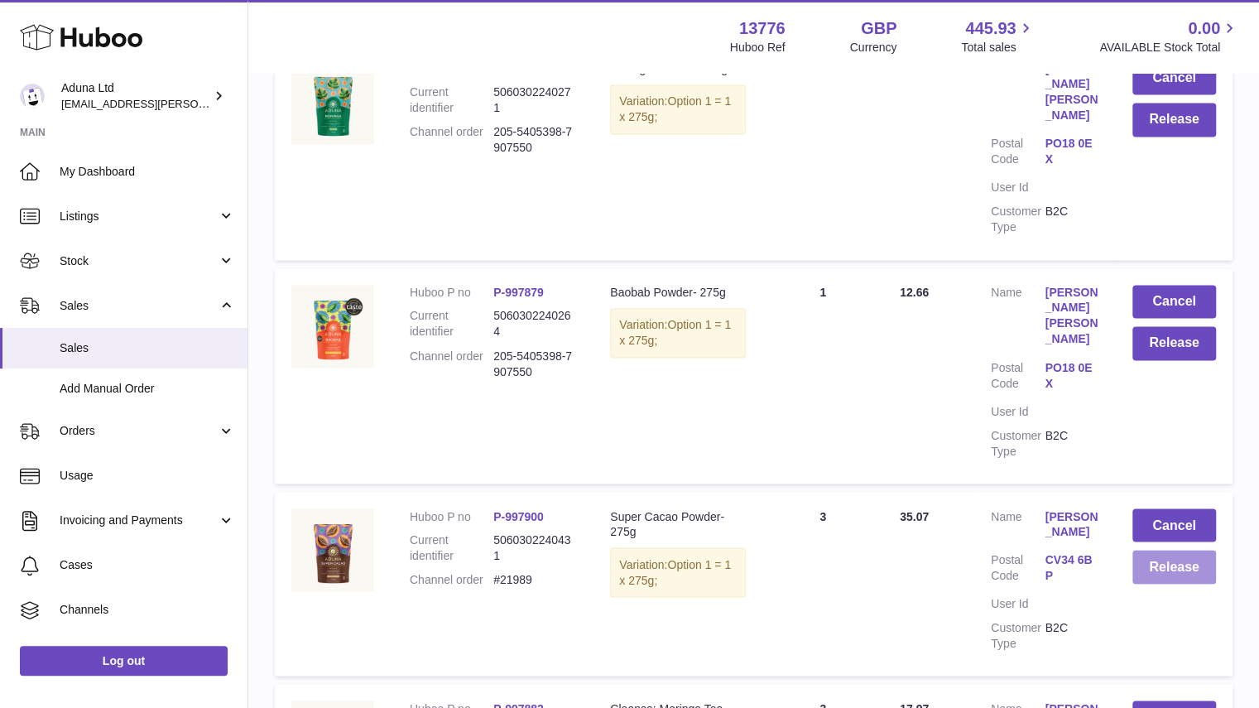
click at [1146, 550] on button "Release" at bounding box center [1174, 567] width 84 height 34
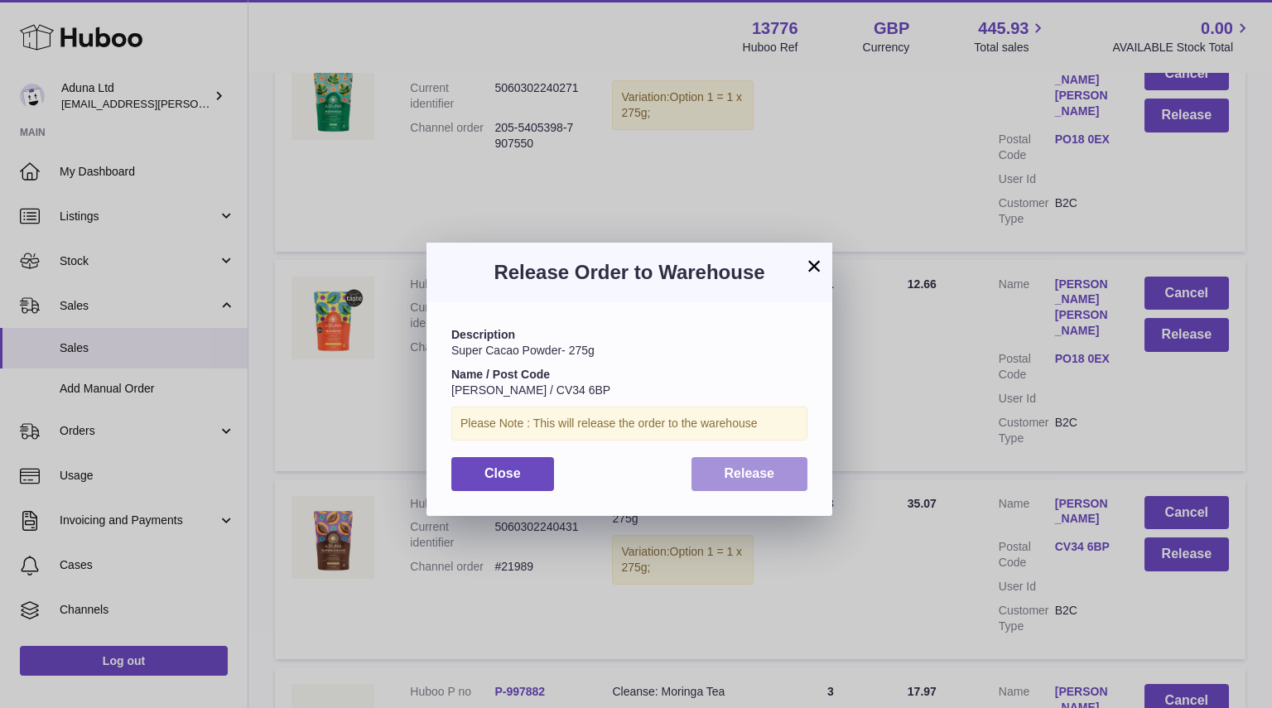
click at [745, 473] on span "Release" at bounding box center [749, 473] width 50 height 14
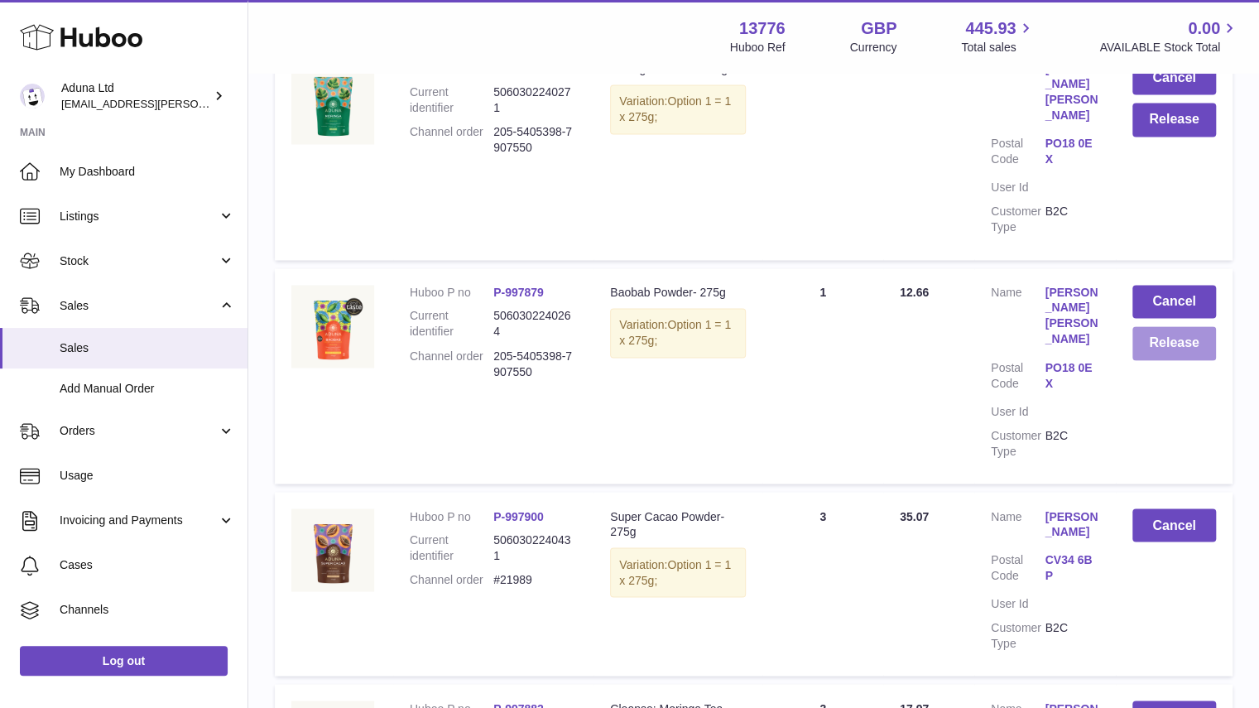
click at [1147, 326] on button "Release" at bounding box center [1174, 343] width 84 height 34
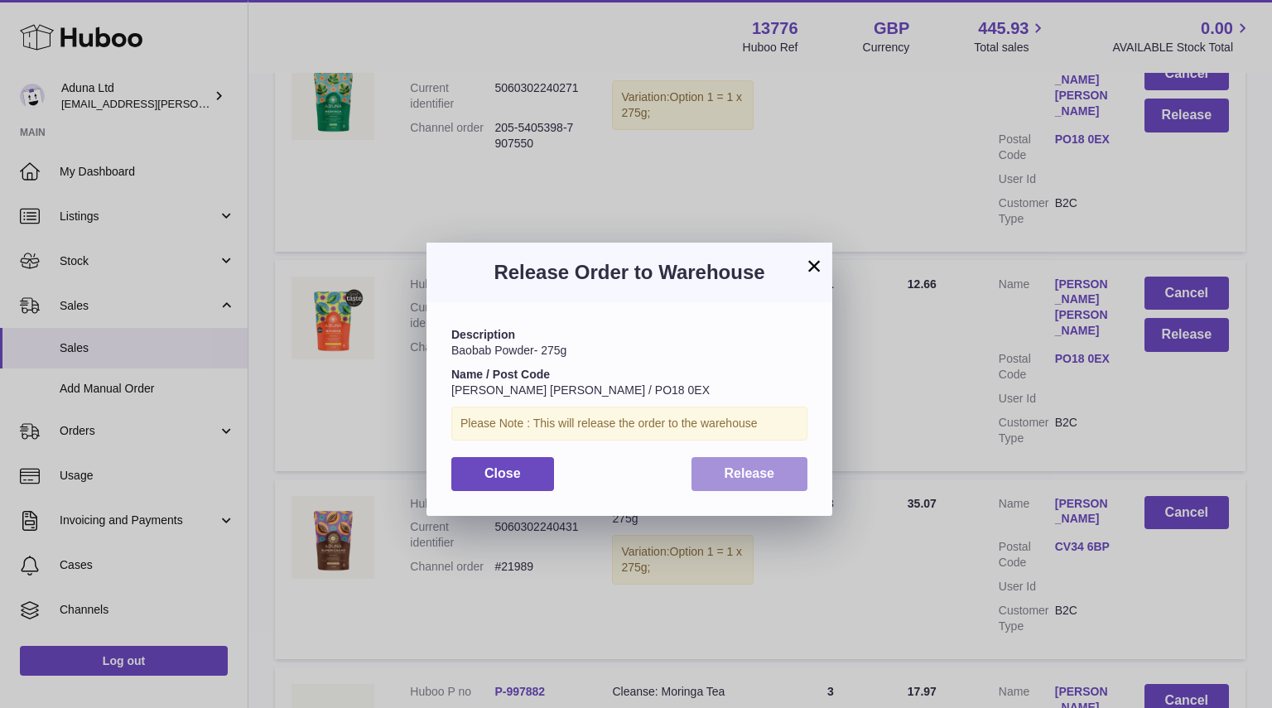
click at [758, 481] on button "Release" at bounding box center [749, 474] width 117 height 34
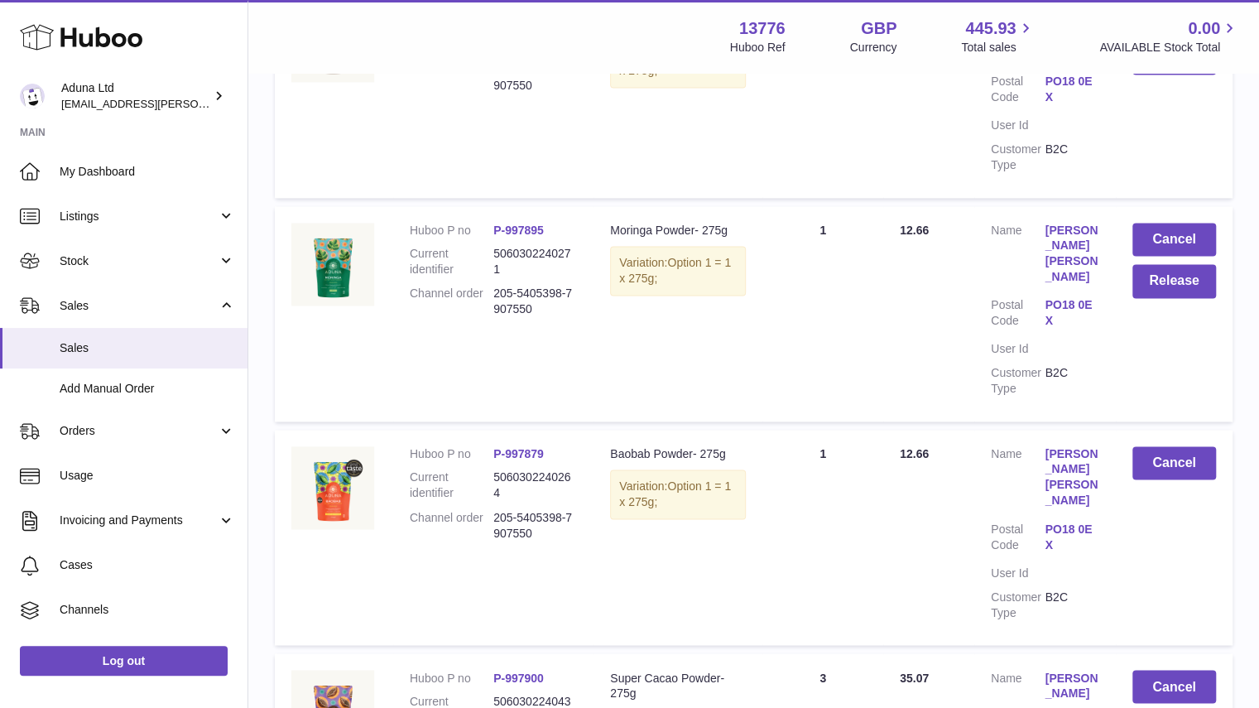
scroll to position [1288, 0]
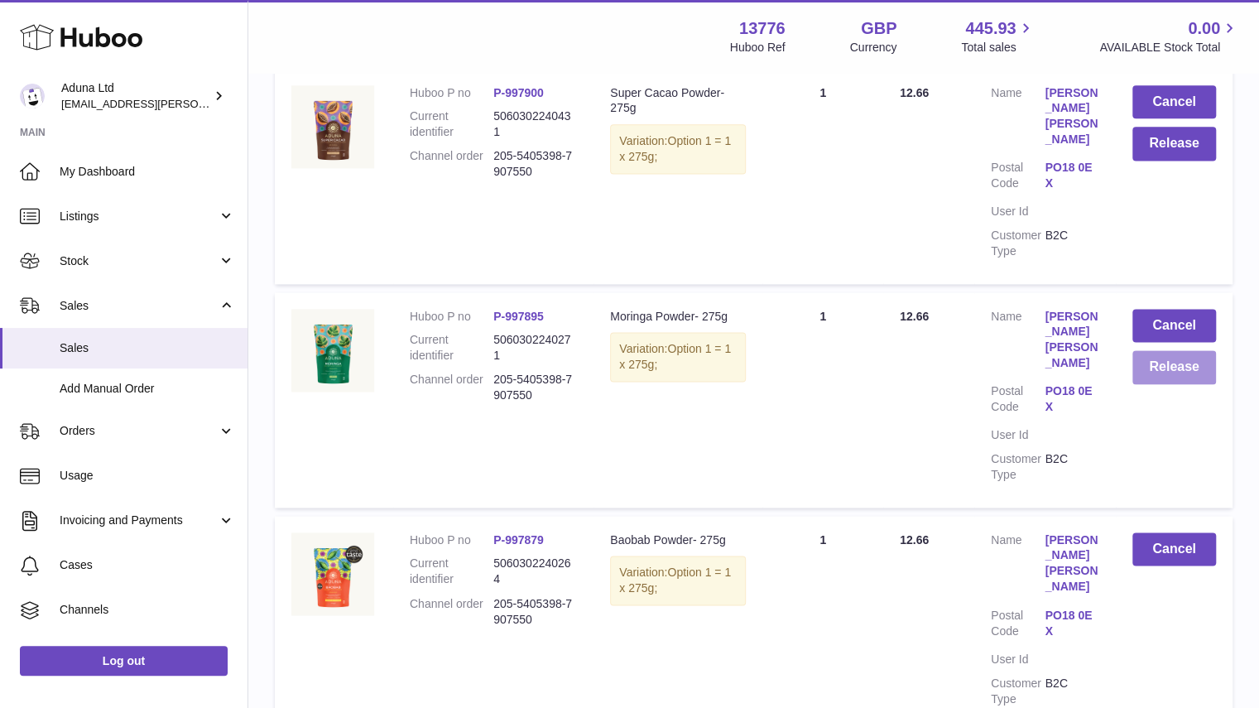
click at [1165, 350] on button "Release" at bounding box center [1174, 367] width 84 height 34
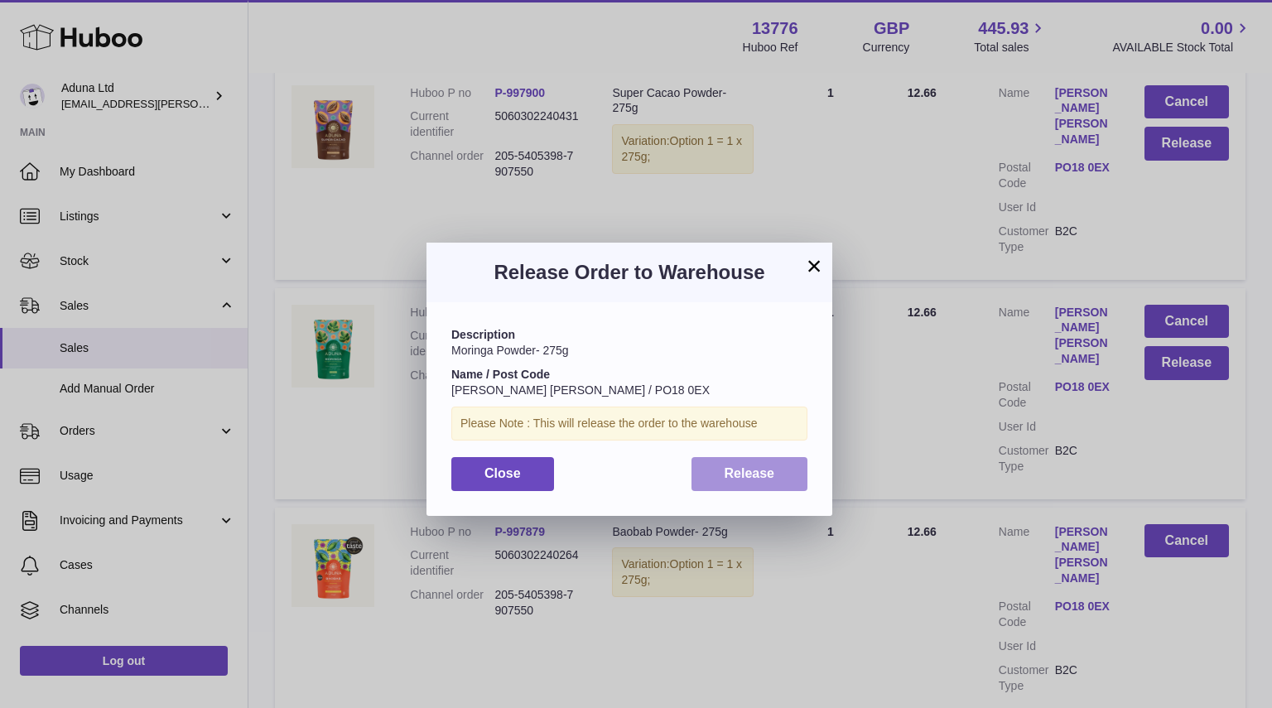
click at [793, 473] on button "Release" at bounding box center [749, 474] width 117 height 34
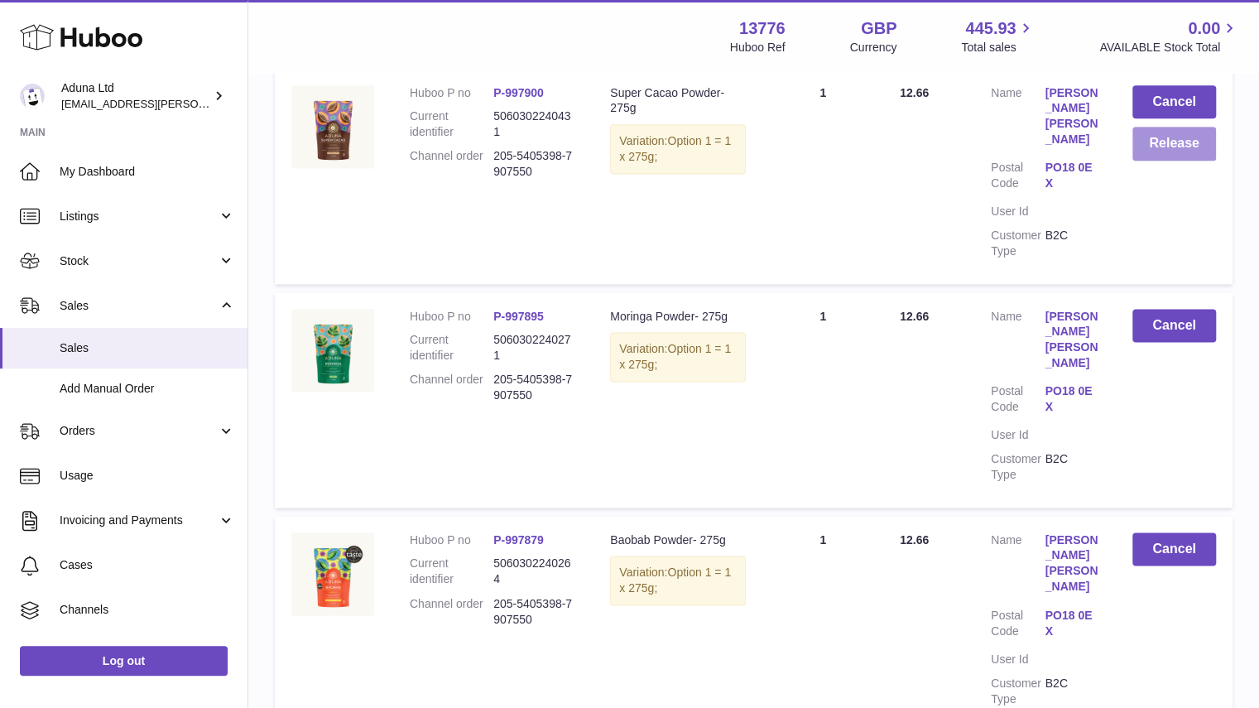
click at [1171, 160] on button "Release" at bounding box center [1174, 144] width 84 height 34
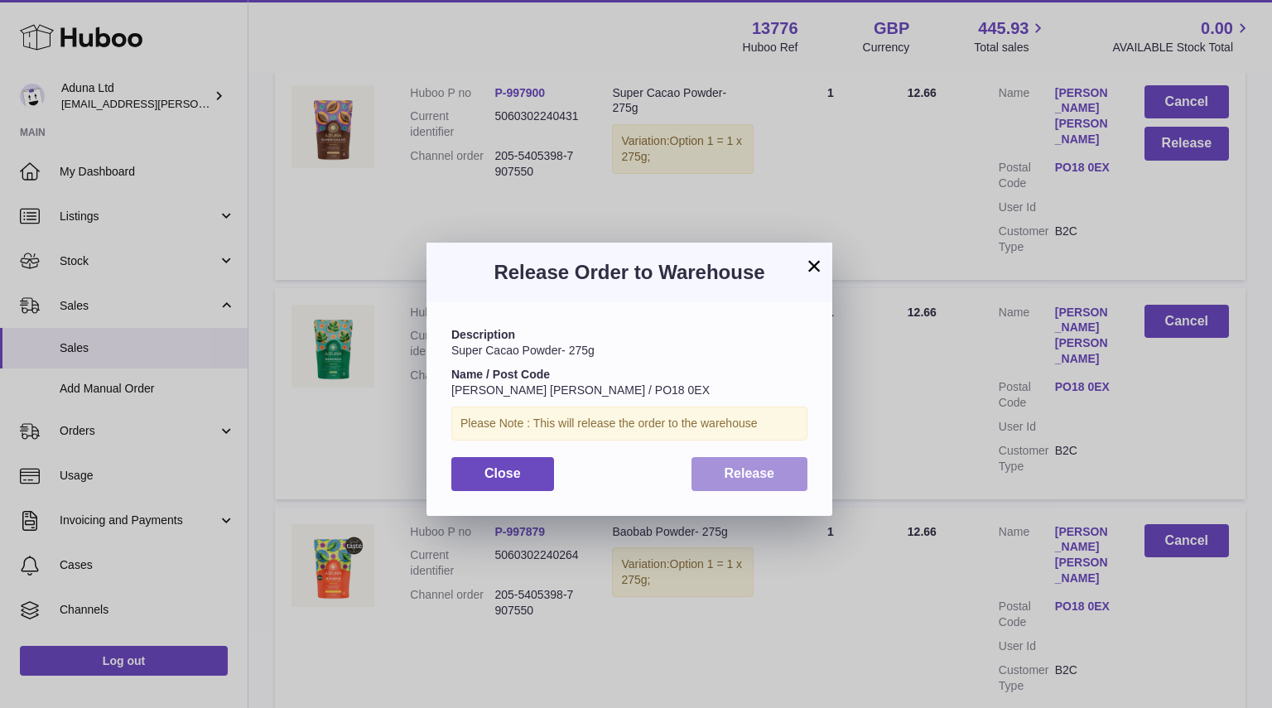
click at [759, 466] on span "Release" at bounding box center [749, 473] width 50 height 14
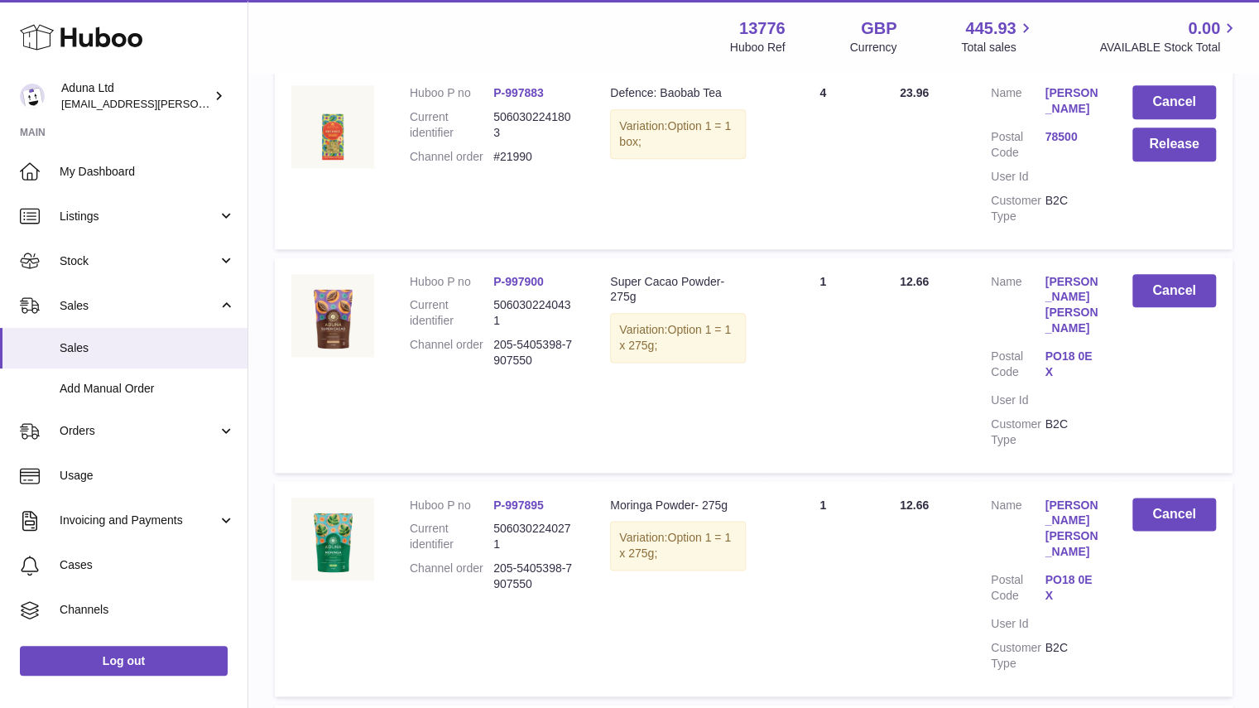
scroll to position [921, 0]
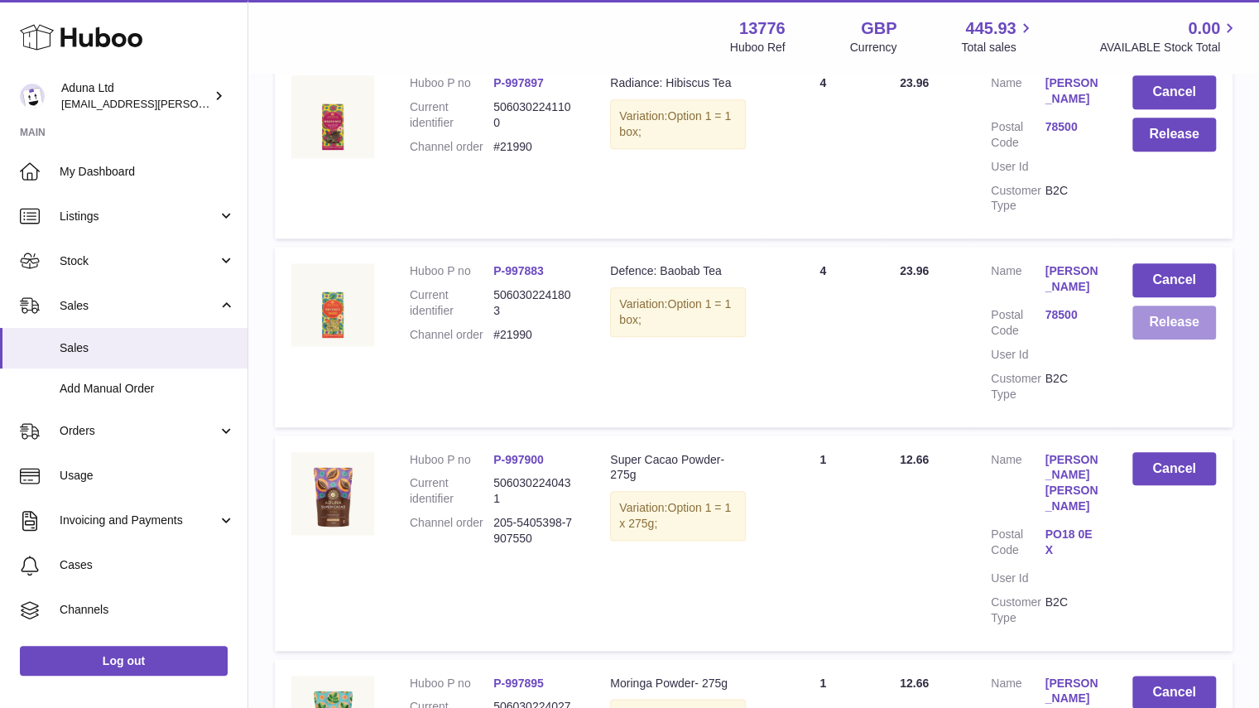
click at [1159, 335] on button "Release" at bounding box center [1174, 322] width 84 height 34
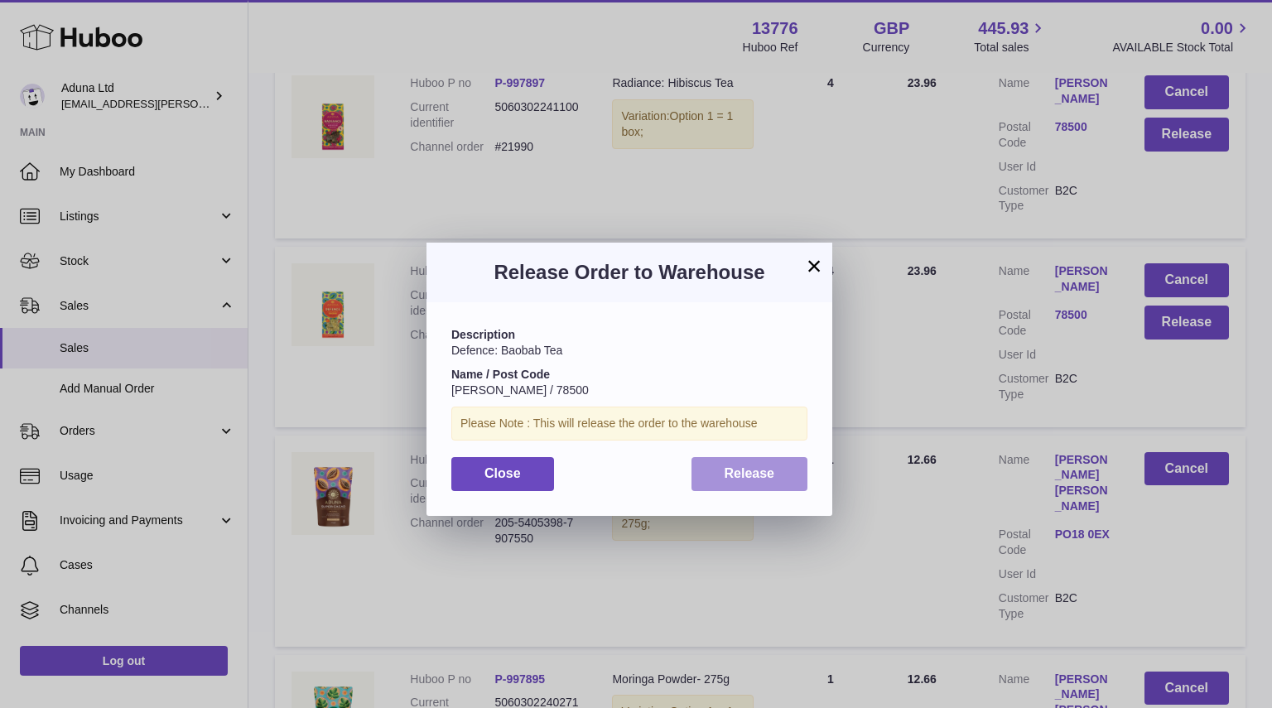
click at [773, 467] on span "Release" at bounding box center [749, 473] width 50 height 14
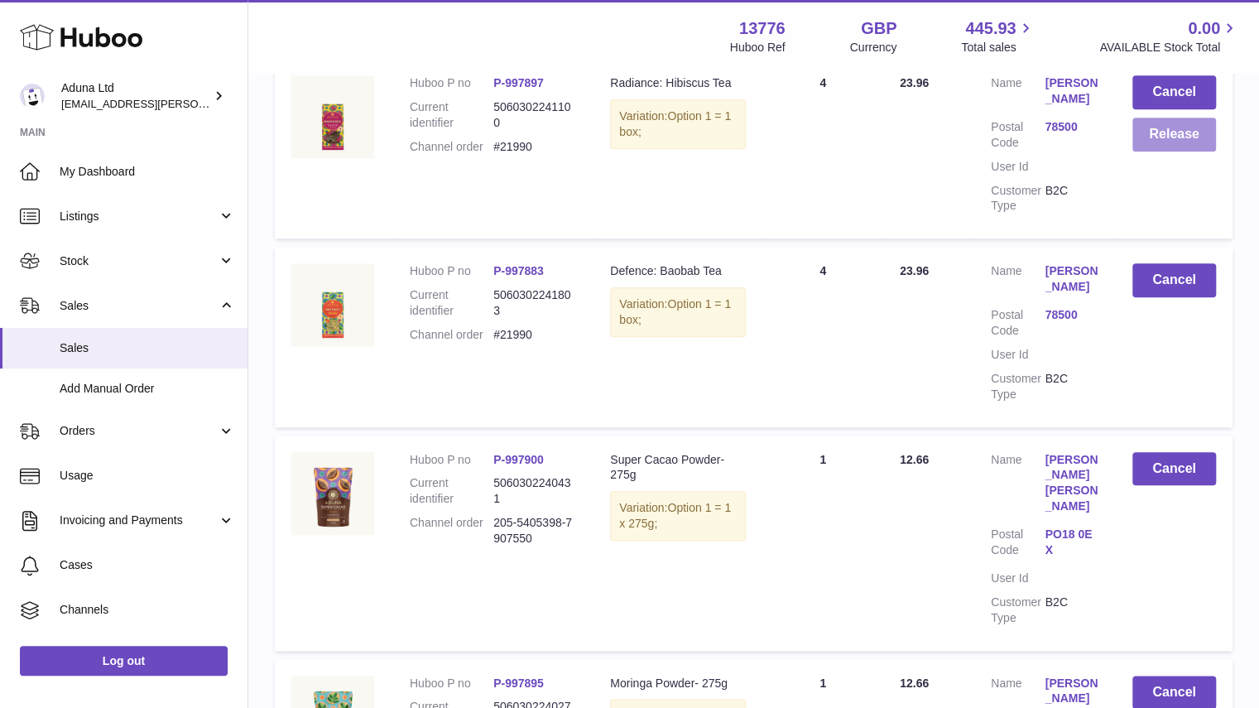
click at [1189, 129] on button "Release" at bounding box center [1174, 135] width 84 height 34
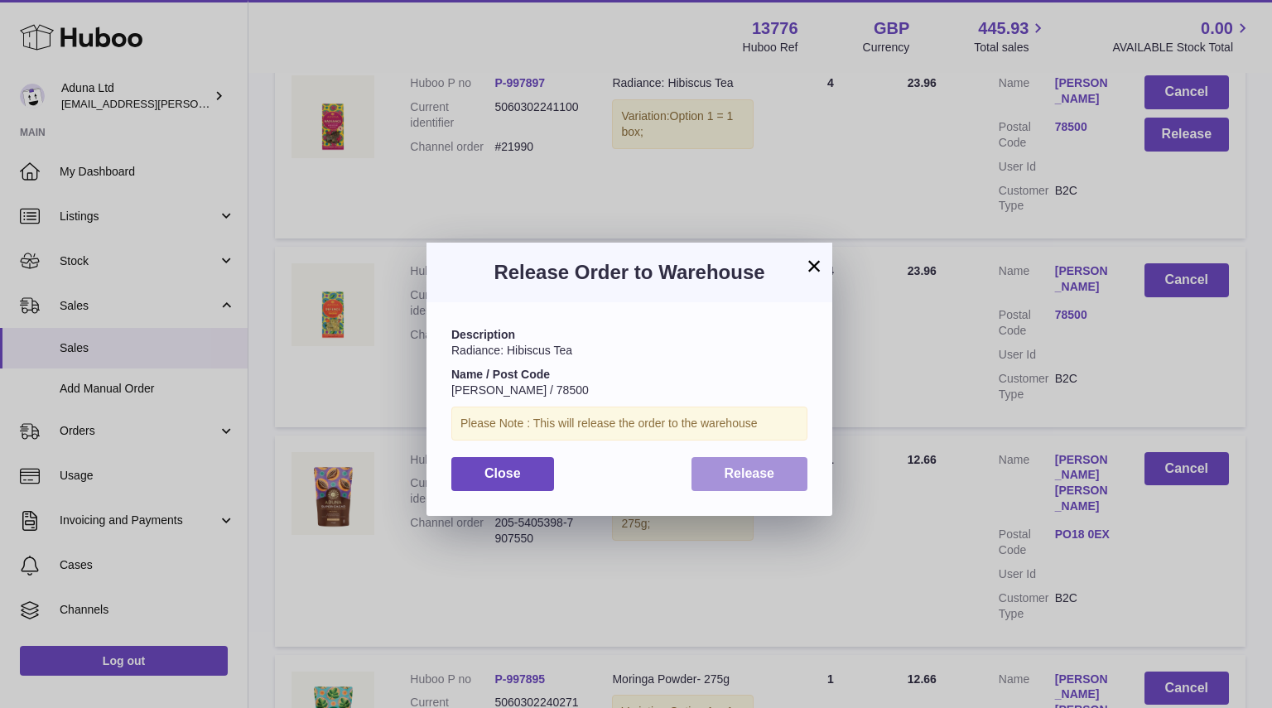
click at [786, 462] on button "Release" at bounding box center [749, 474] width 117 height 34
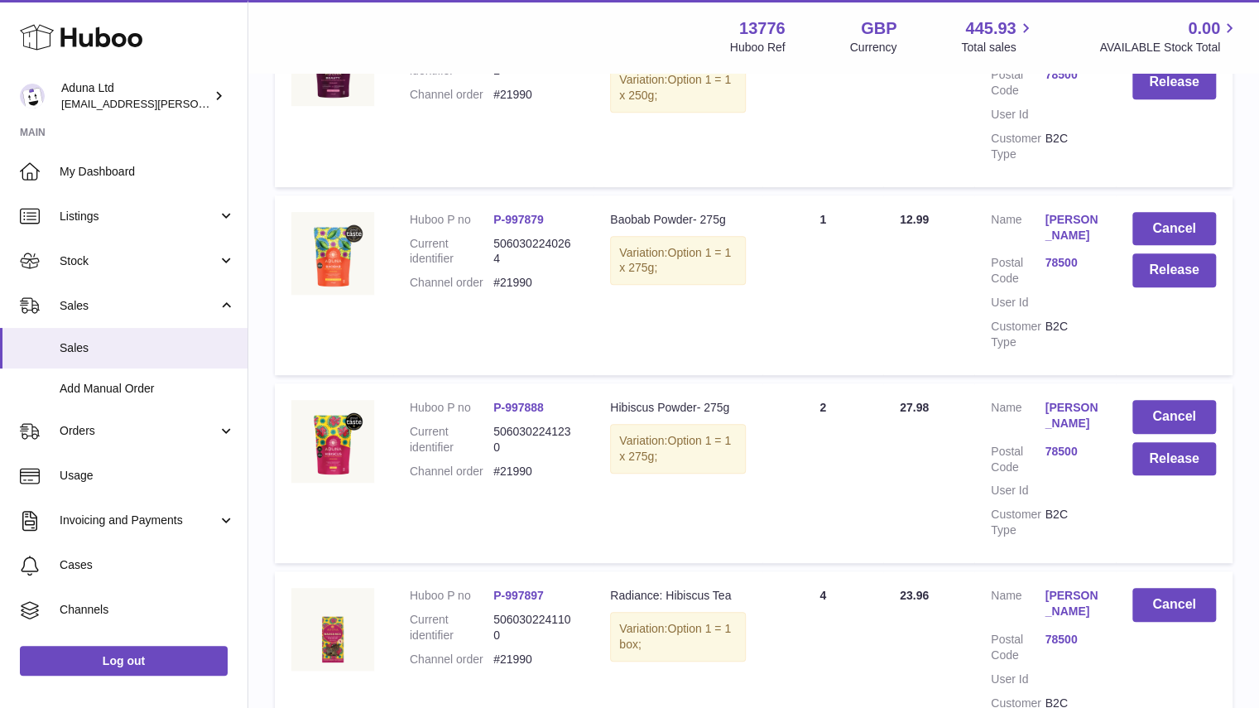
scroll to position [442, 0]
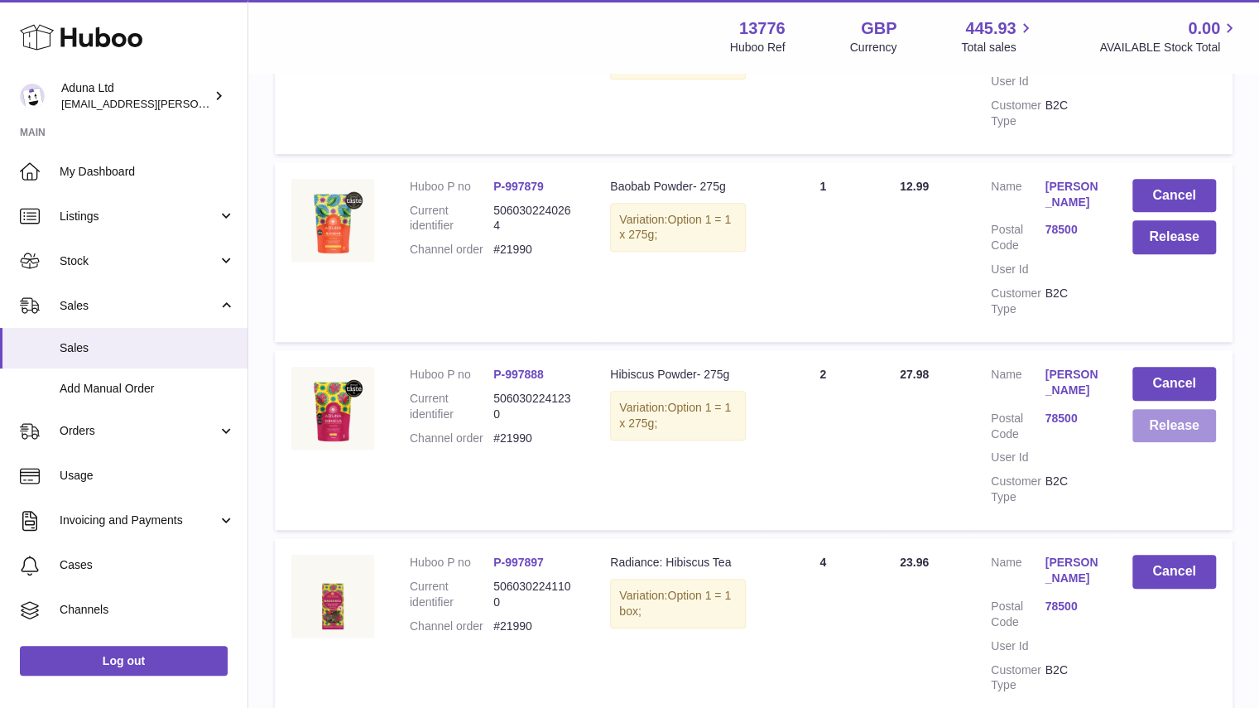
click at [1156, 432] on button "Release" at bounding box center [1174, 426] width 84 height 34
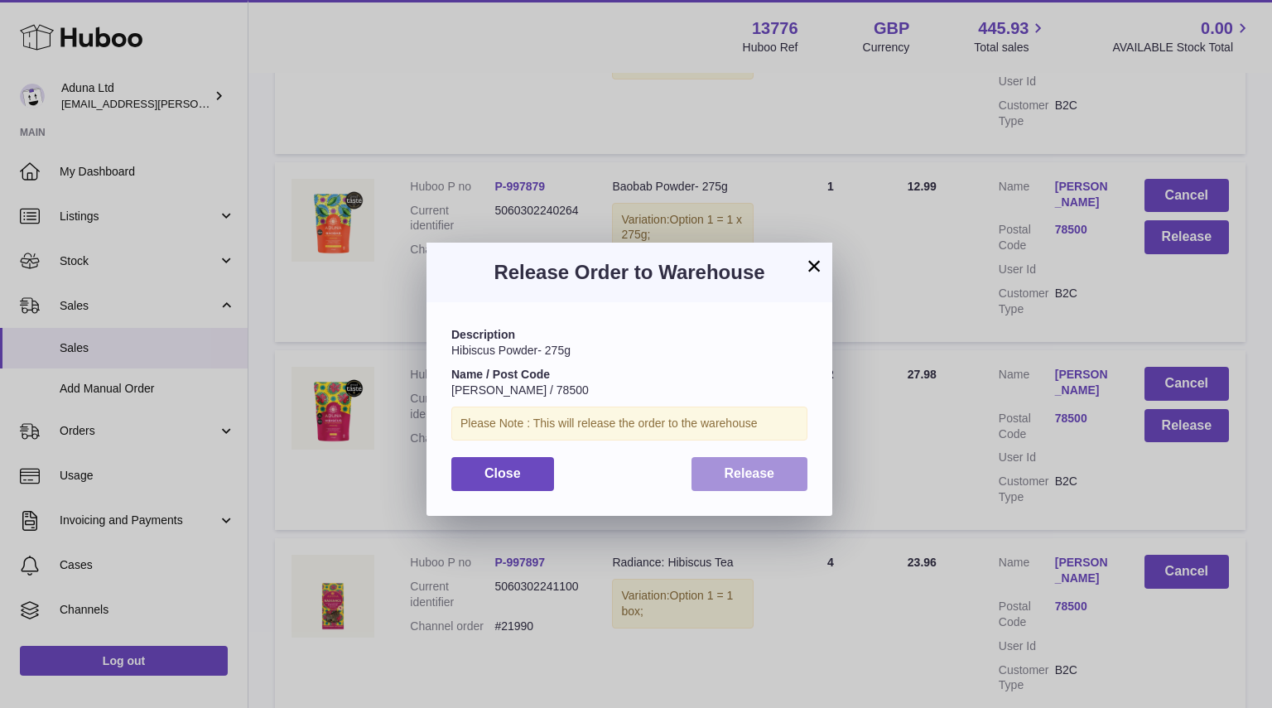
click at [751, 483] on button "Release" at bounding box center [749, 474] width 117 height 34
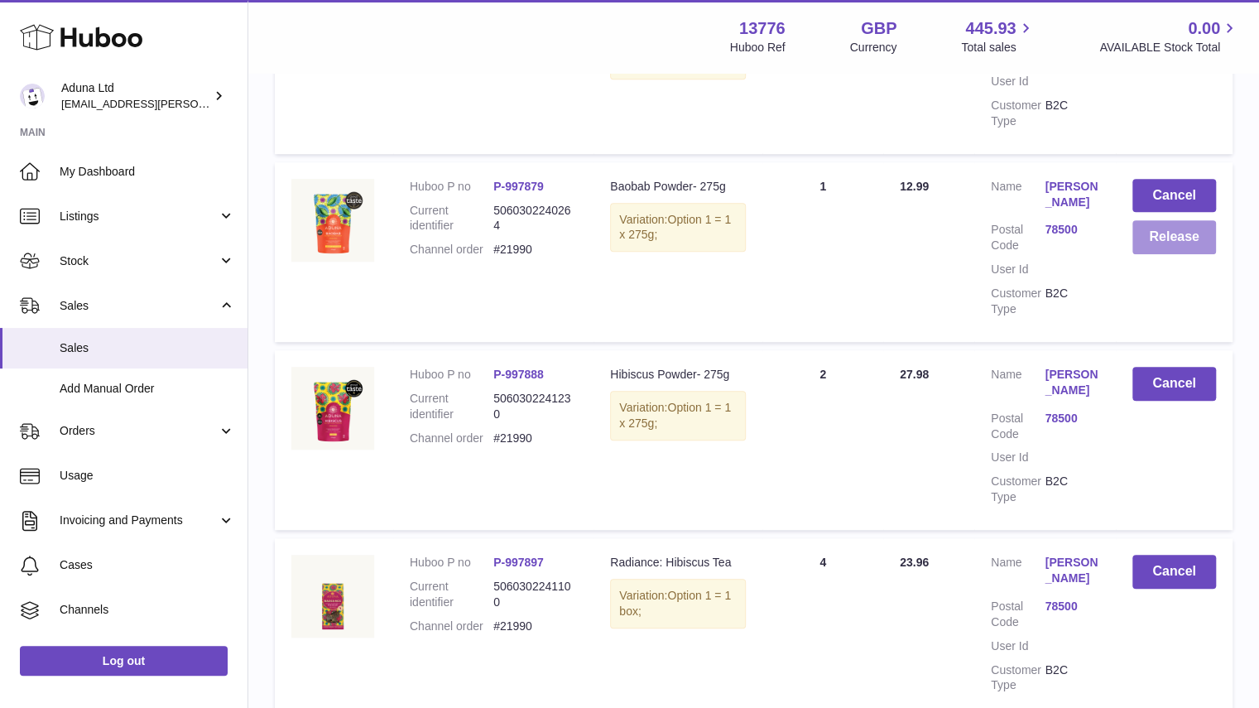
click at [1184, 230] on button "Release" at bounding box center [1174, 237] width 84 height 34
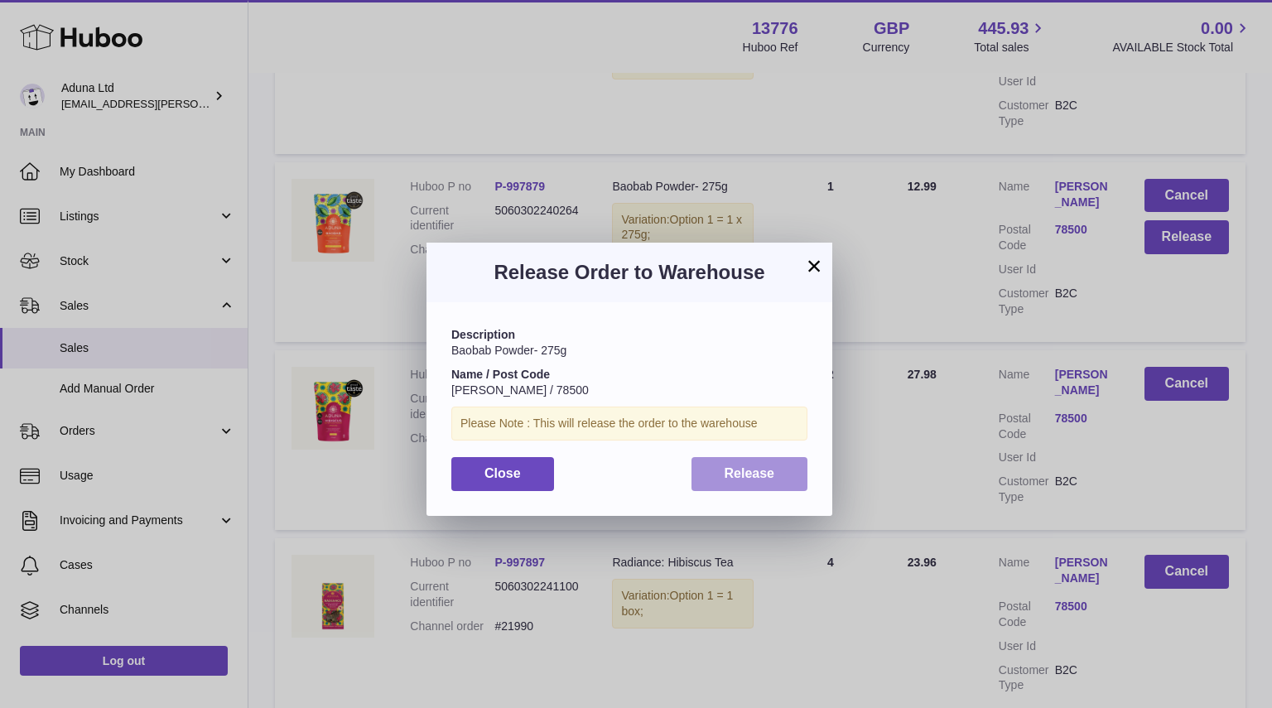
click at [768, 475] on span "Release" at bounding box center [749, 473] width 50 height 14
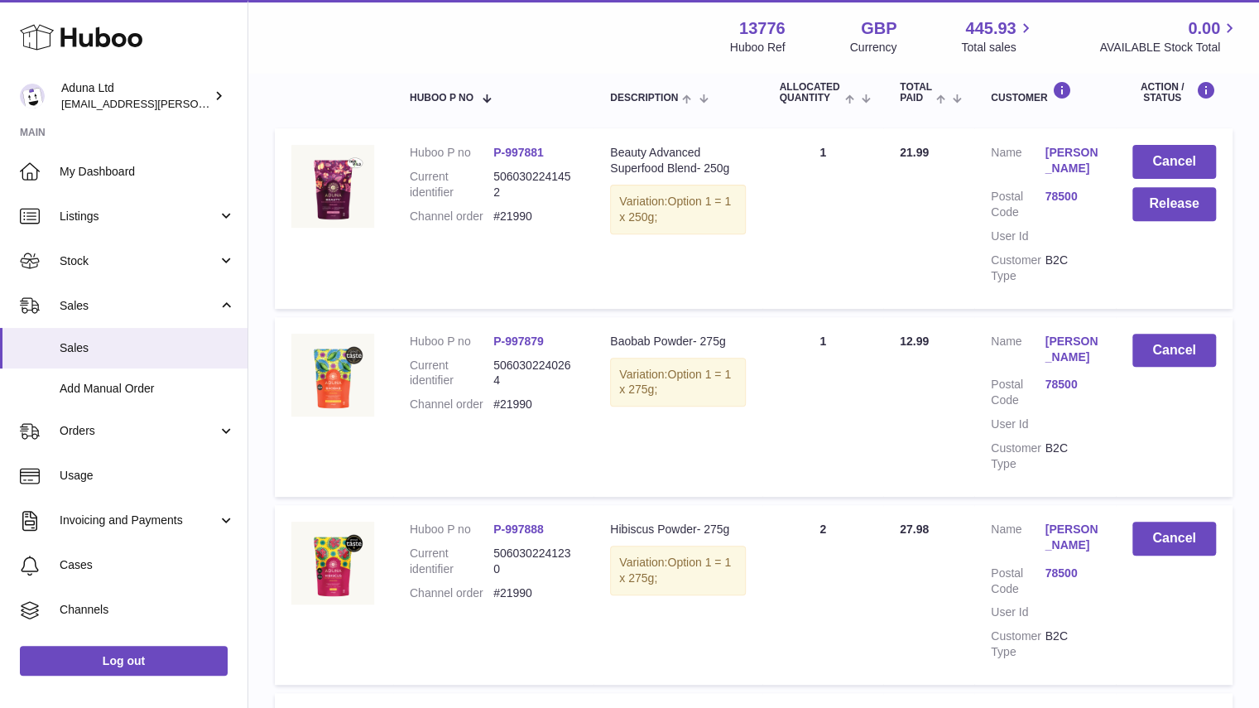
scroll to position [228, 0]
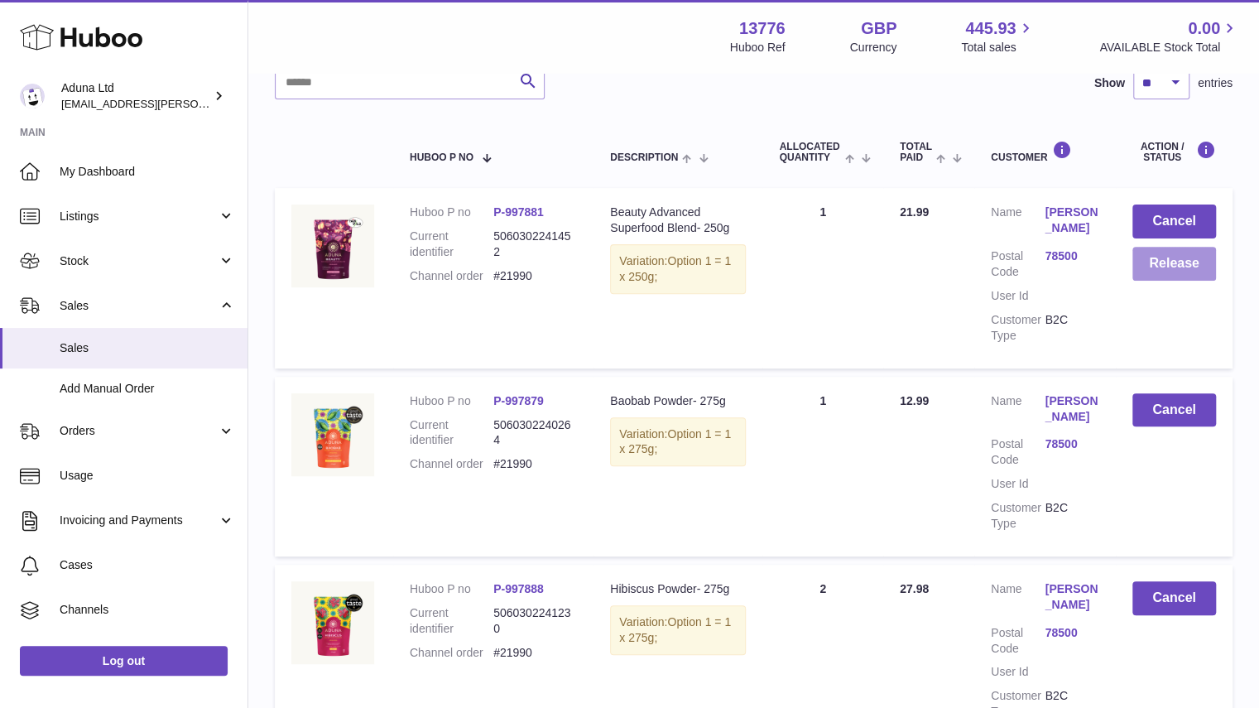
click at [1166, 273] on button "Release" at bounding box center [1174, 264] width 84 height 34
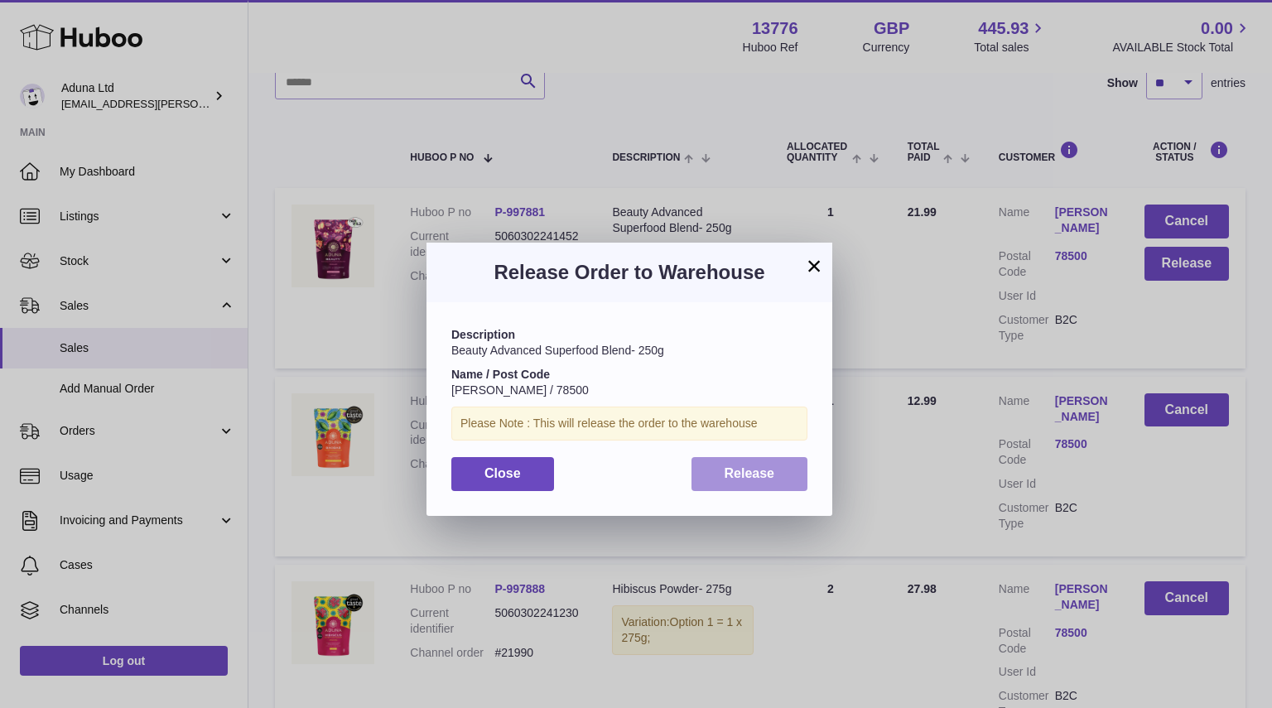
click at [775, 468] on button "Release" at bounding box center [749, 474] width 117 height 34
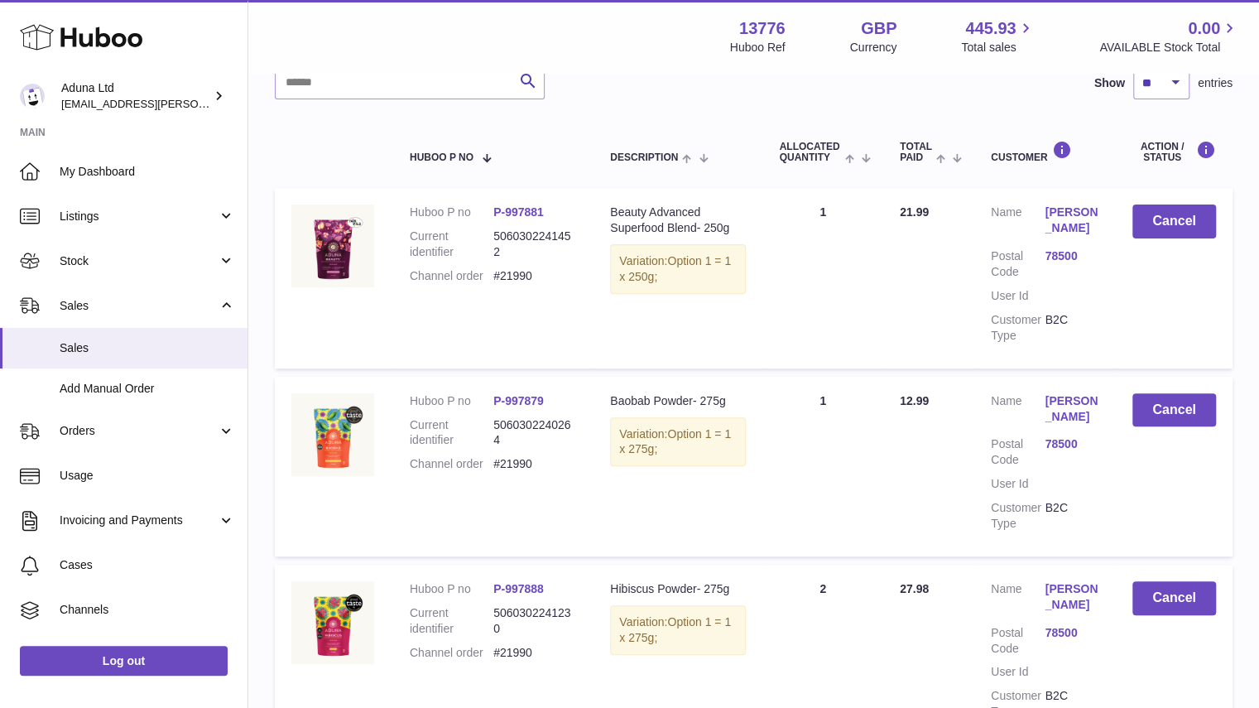
scroll to position [66, 0]
